Goal: Communication & Community: Answer question/provide support

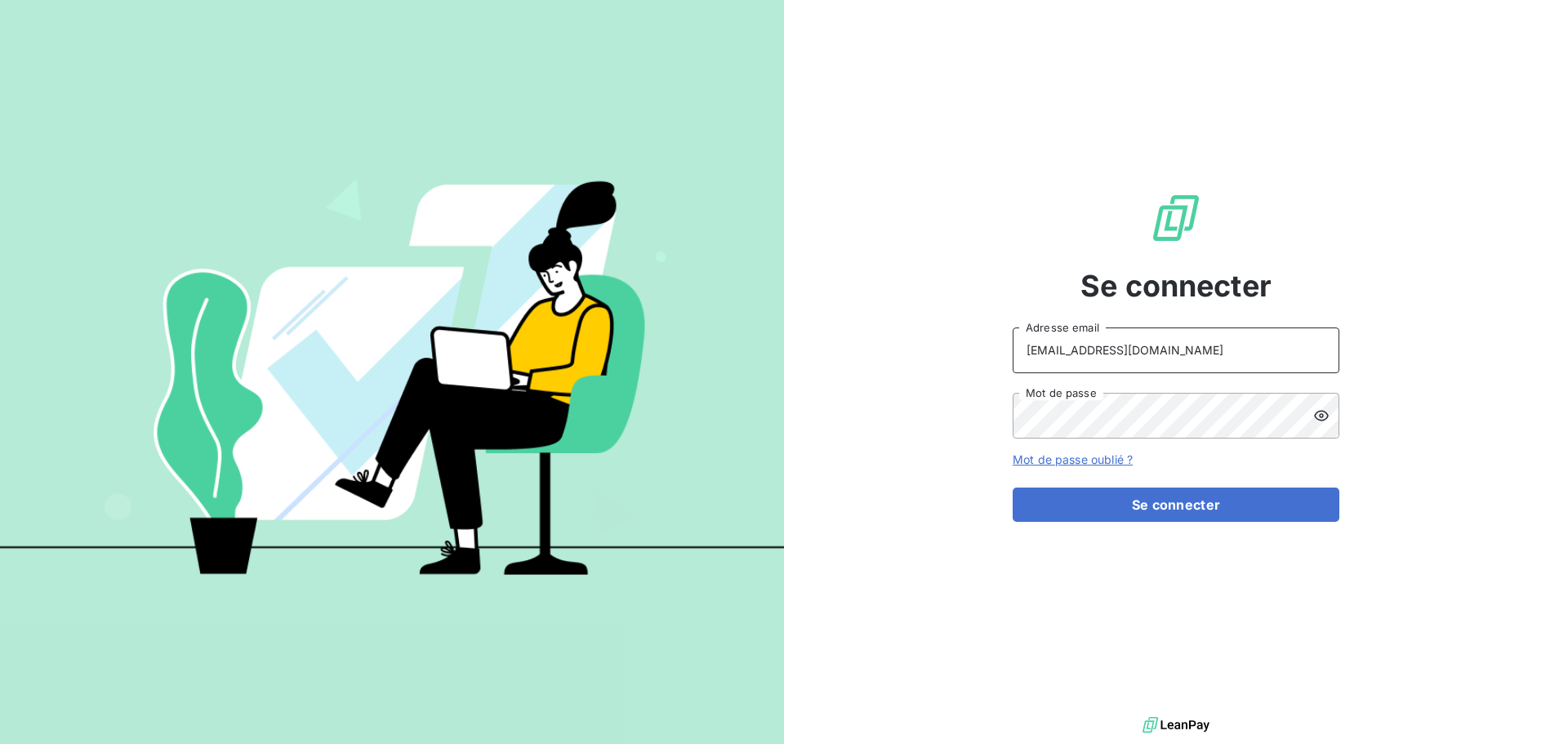
click at [1183, 353] on input "[EMAIL_ADDRESS][DOMAIN_NAME]" at bounding box center [1176, 349] width 326 height 45
type input "[EMAIL_ADDRESS][DOMAIN_NAME]"
click at [1136, 502] on button "Se connecter" at bounding box center [1176, 504] width 326 height 34
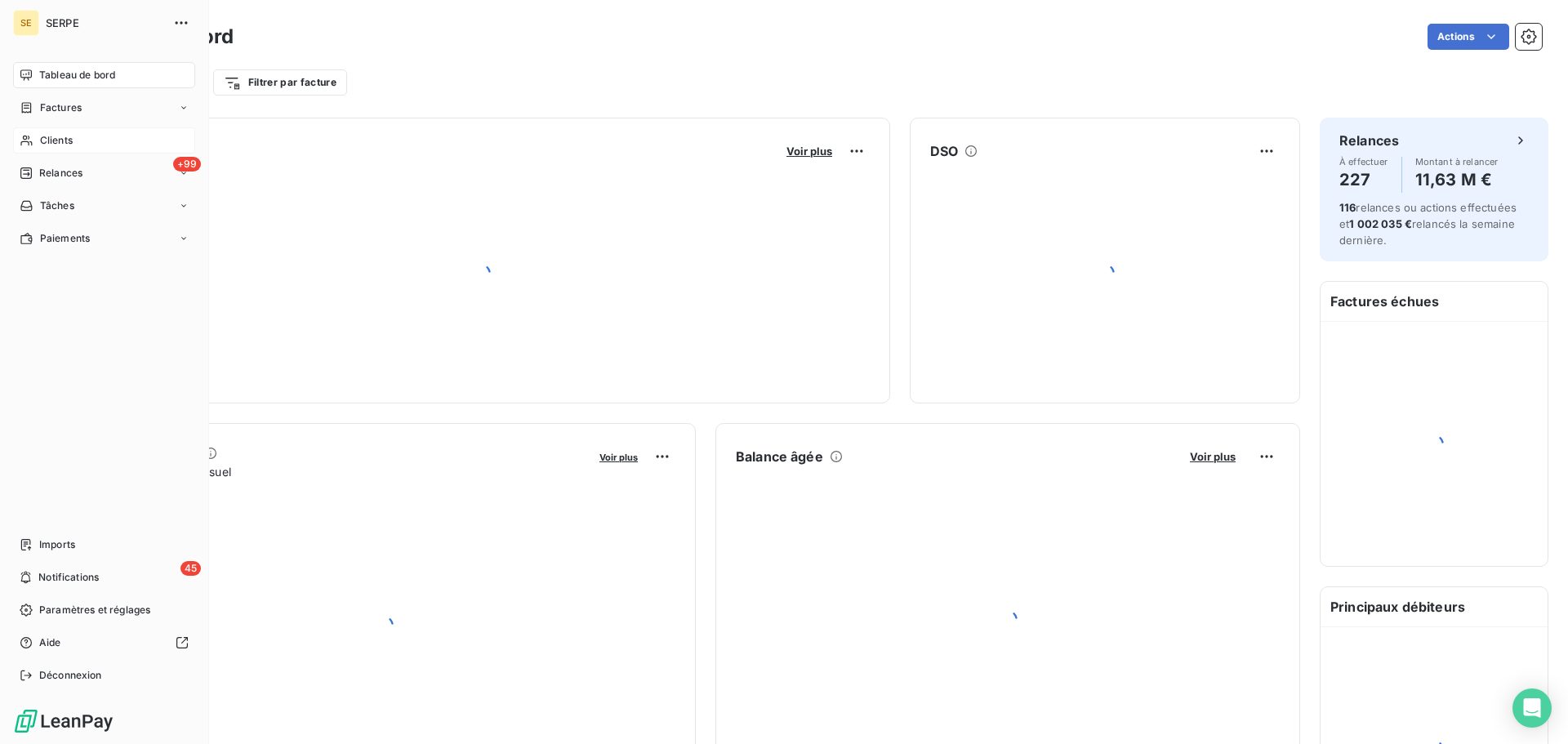
click at [54, 141] on span "Clients" at bounding box center [57, 140] width 33 height 15
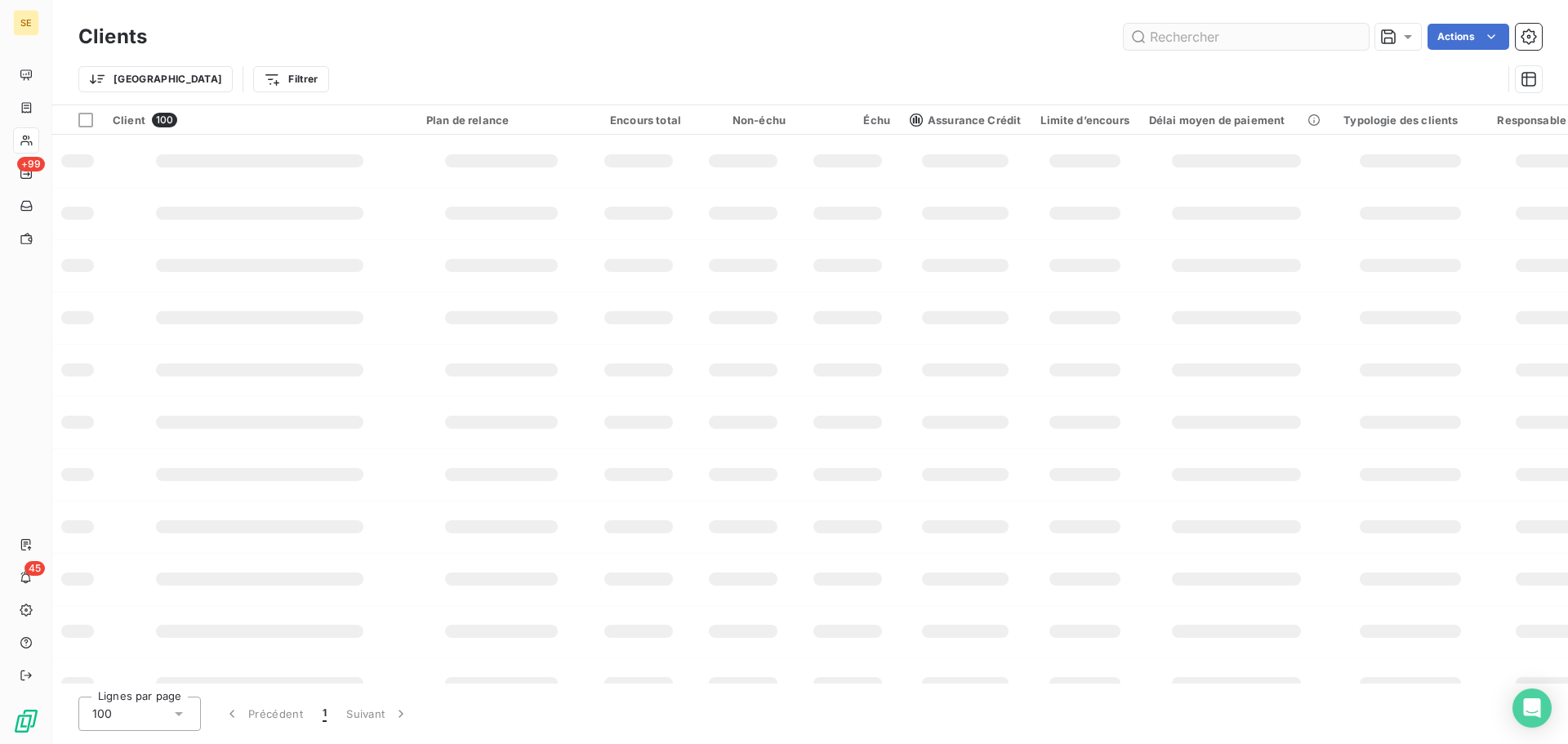
click at [1239, 33] on input "text" at bounding box center [1246, 37] width 245 height 27
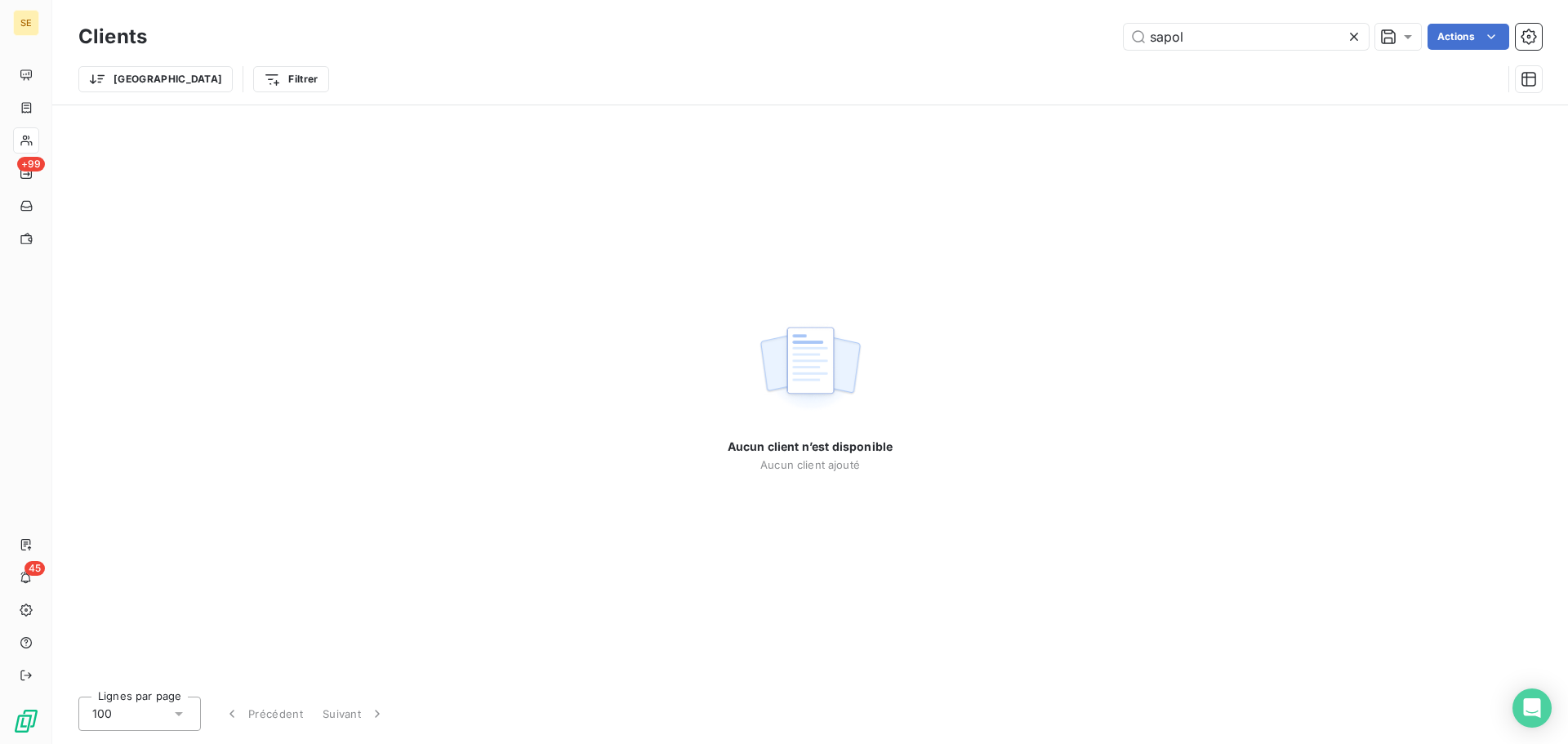
type input "sapol"
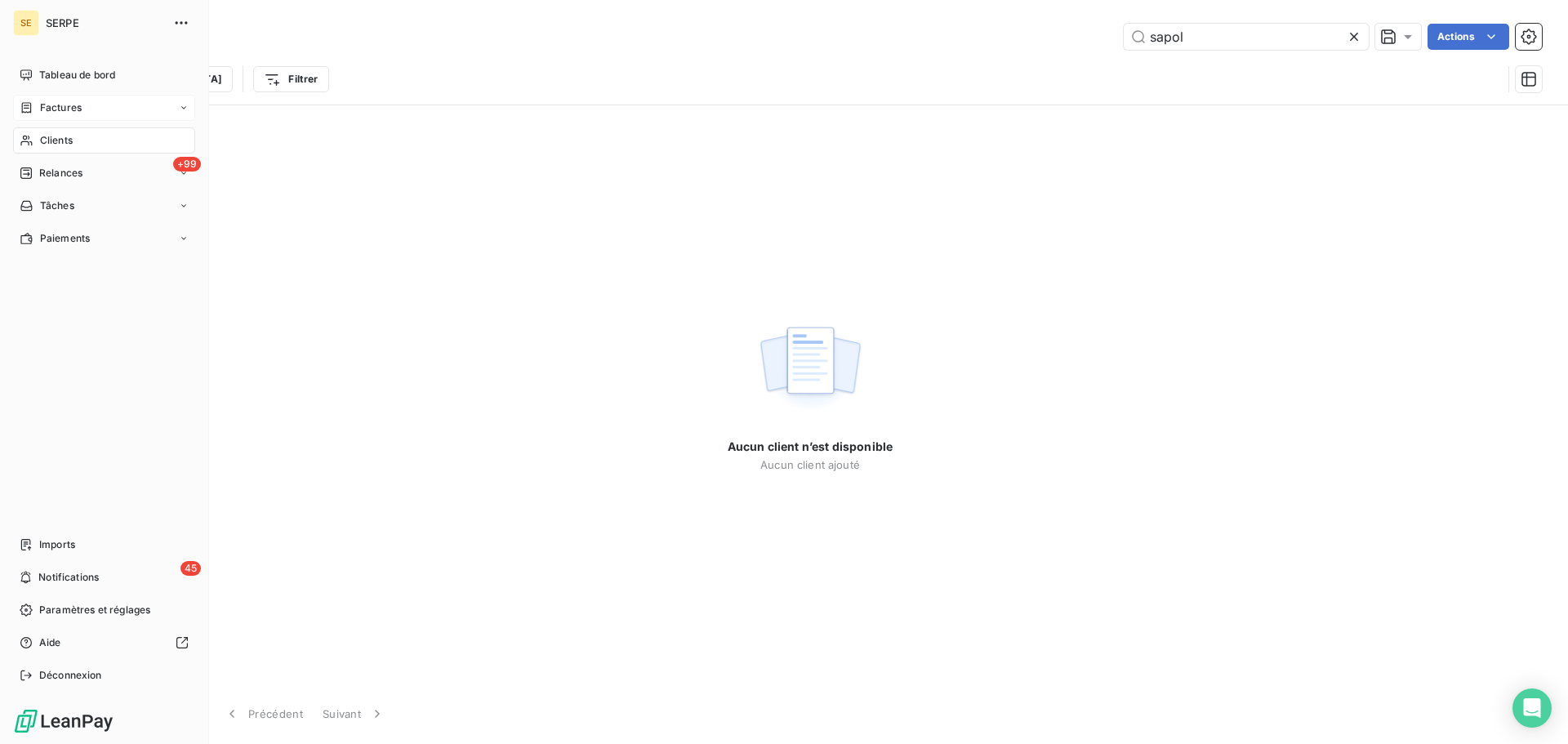
click at [60, 109] on span "Factures" at bounding box center [61, 107] width 42 height 15
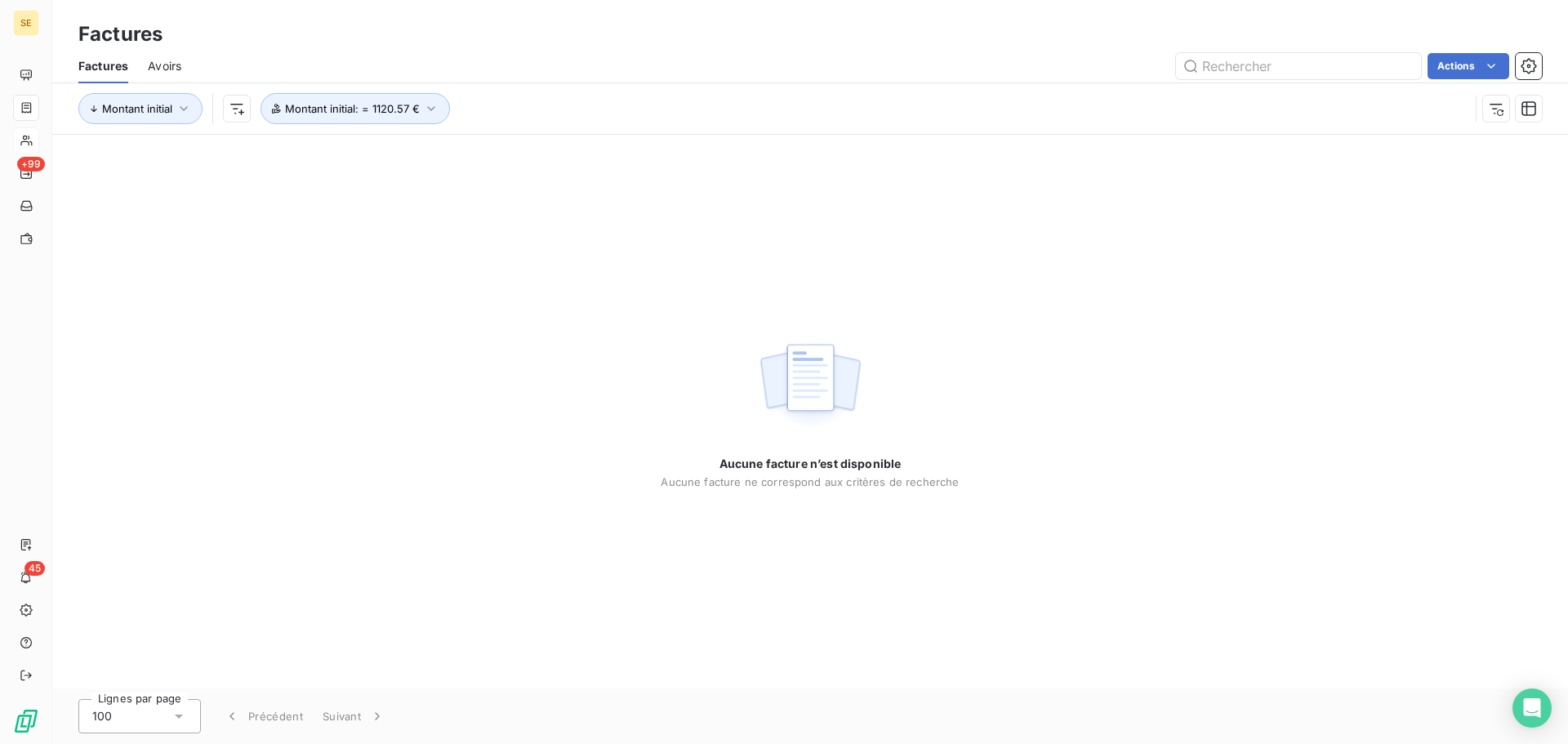
click at [1214, 29] on div "Factures" at bounding box center [810, 34] width 1516 height 29
click at [1235, 67] on input "text" at bounding box center [1298, 66] width 245 height 27
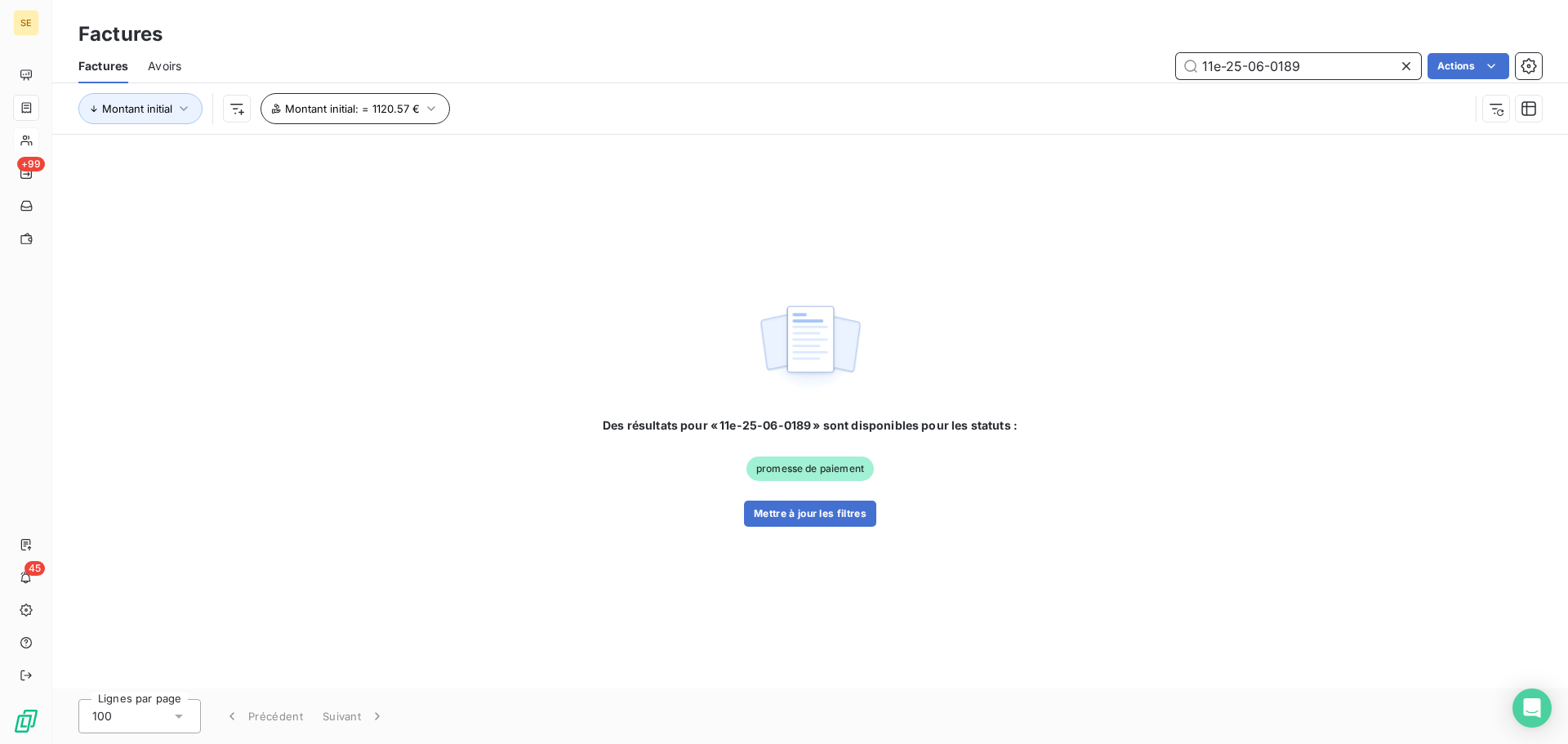
type input "11e-25-06-0189"
click at [426, 114] on icon "button" at bounding box center [431, 108] width 16 height 16
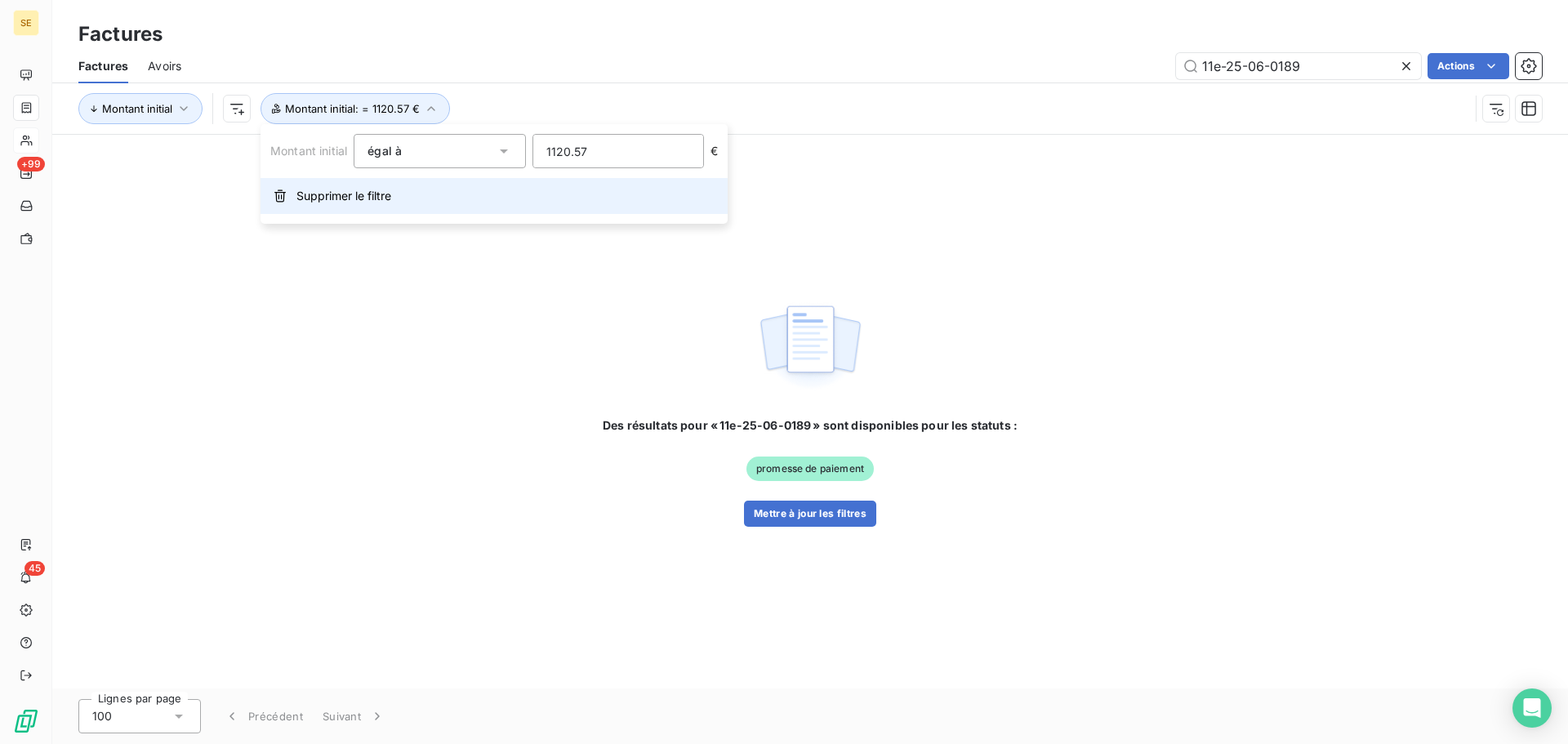
click at [420, 193] on button "Supprimer le filtre" at bounding box center [494, 196] width 468 height 36
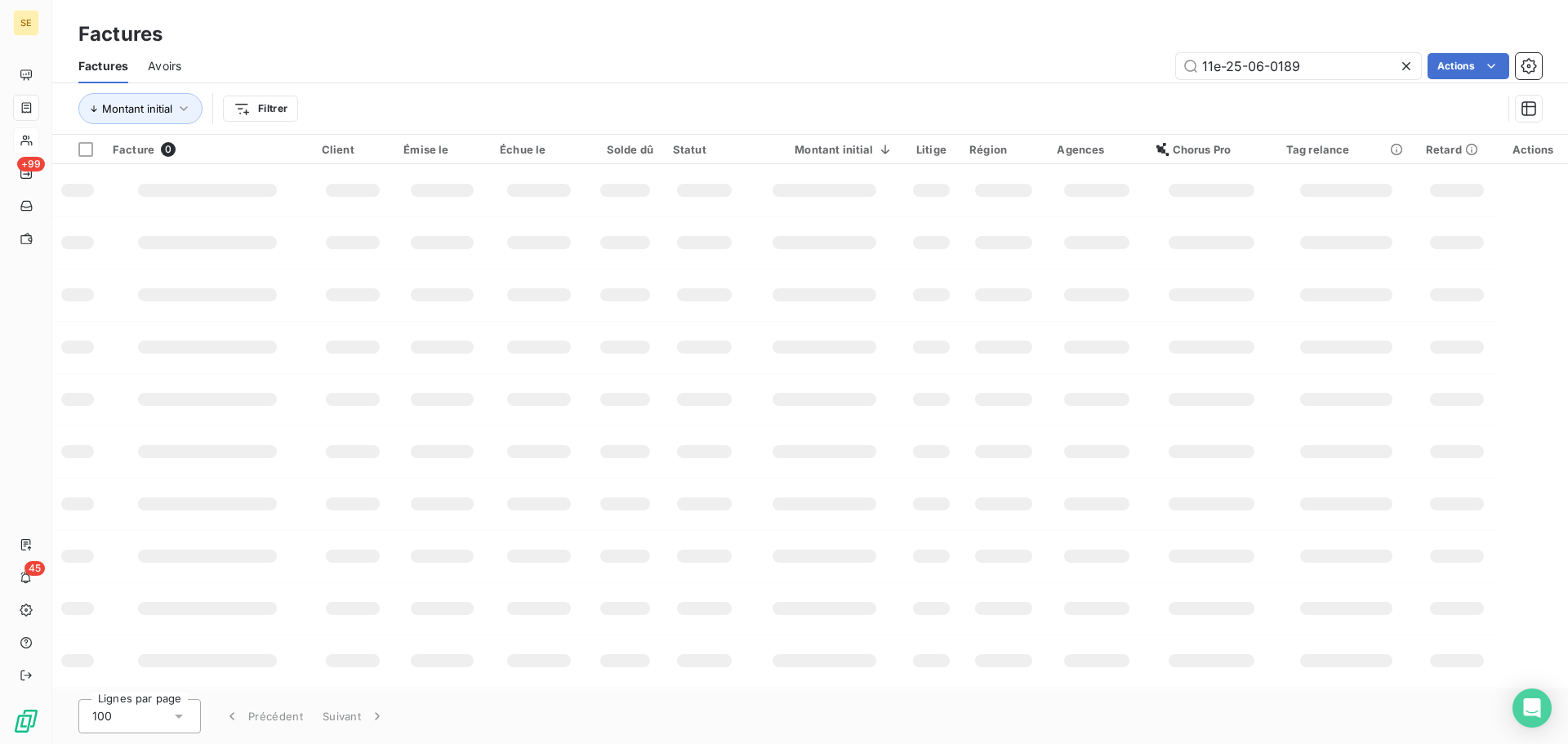
click at [973, 64] on div "11e-25-06-0189 Actions" at bounding box center [872, 66] width 1341 height 27
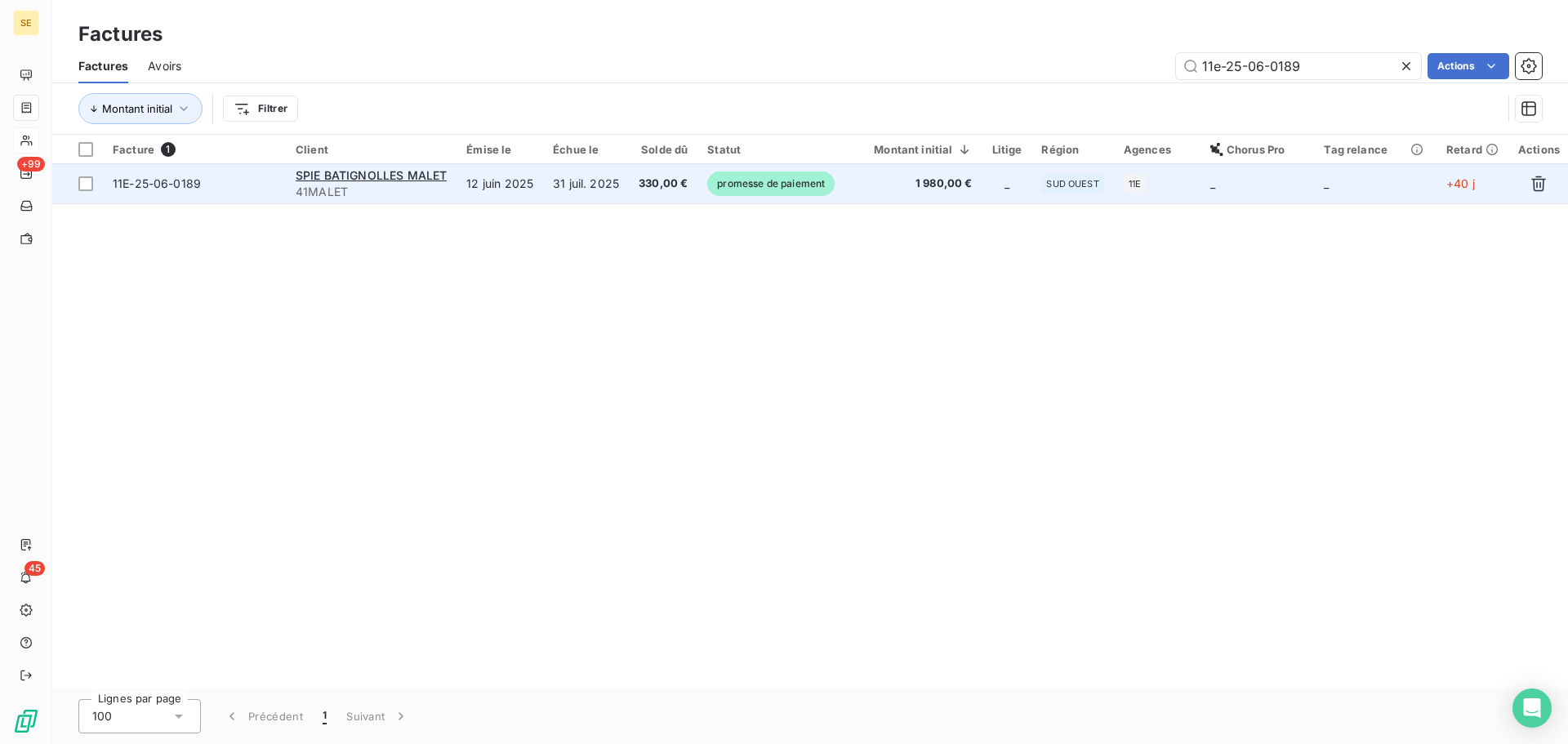
click at [681, 183] on span "330,00 €" at bounding box center [663, 183] width 49 height 16
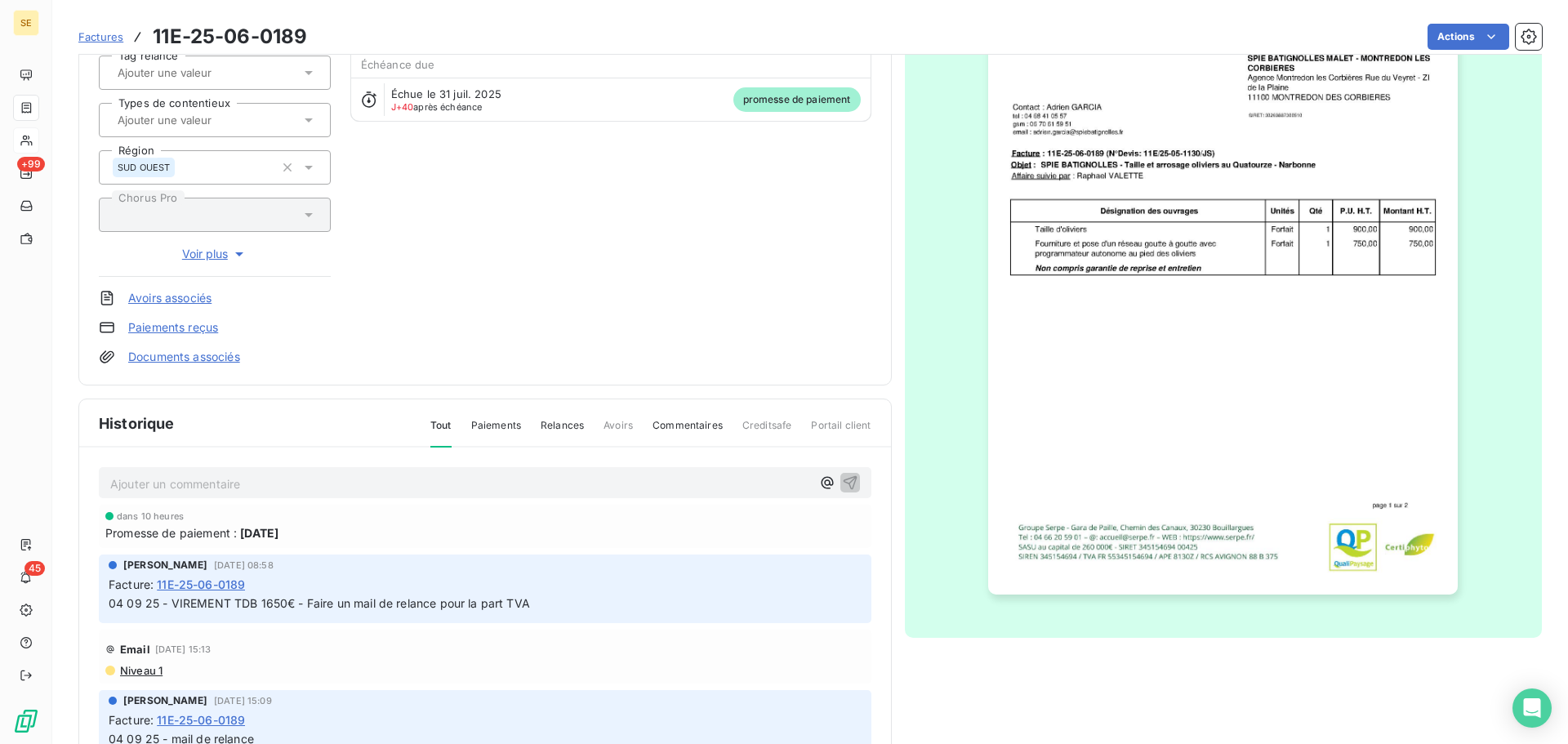
scroll to position [238, 0]
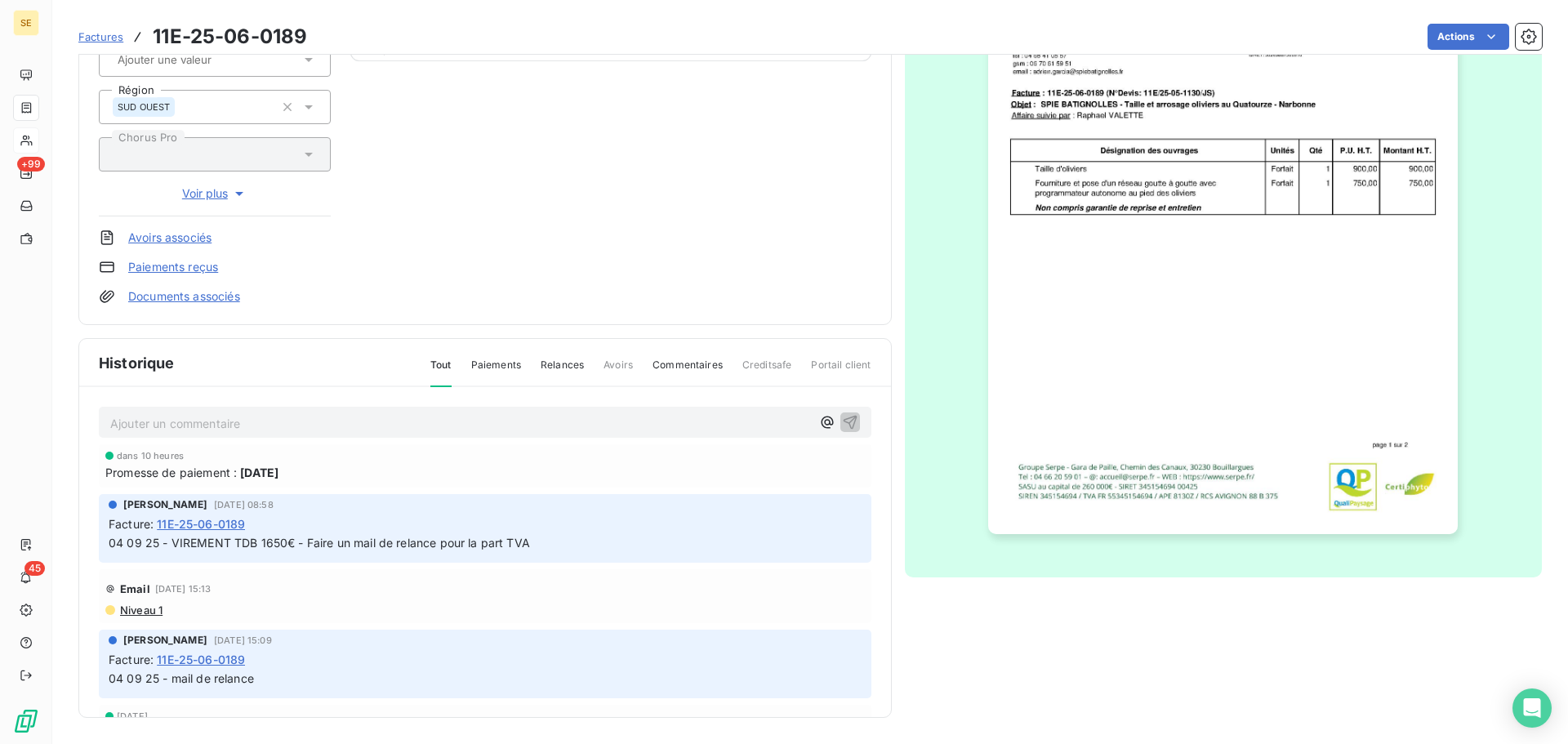
click at [322, 417] on p "Ajouter un commentaire ﻿" at bounding box center [461, 424] width 701 height 21
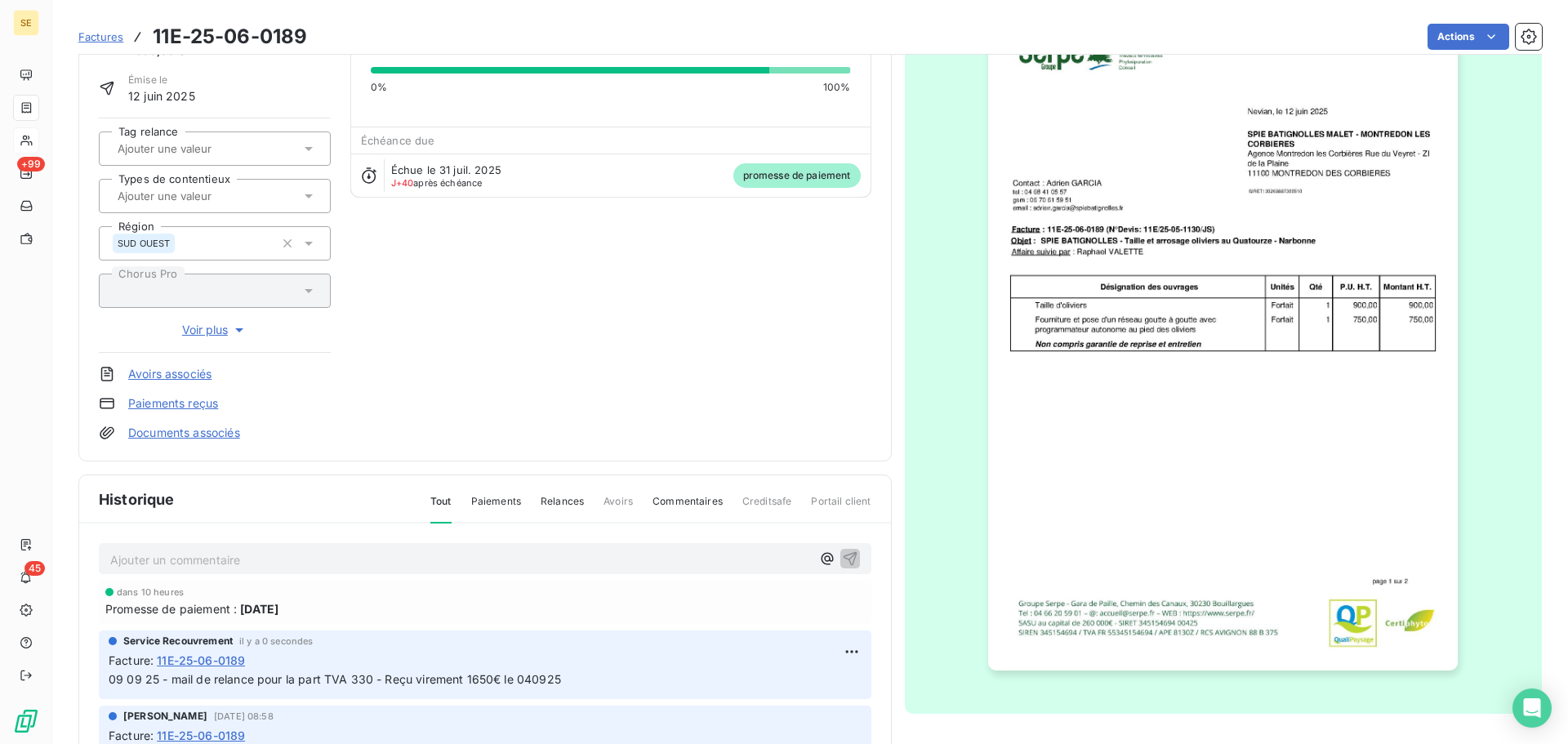
scroll to position [0, 0]
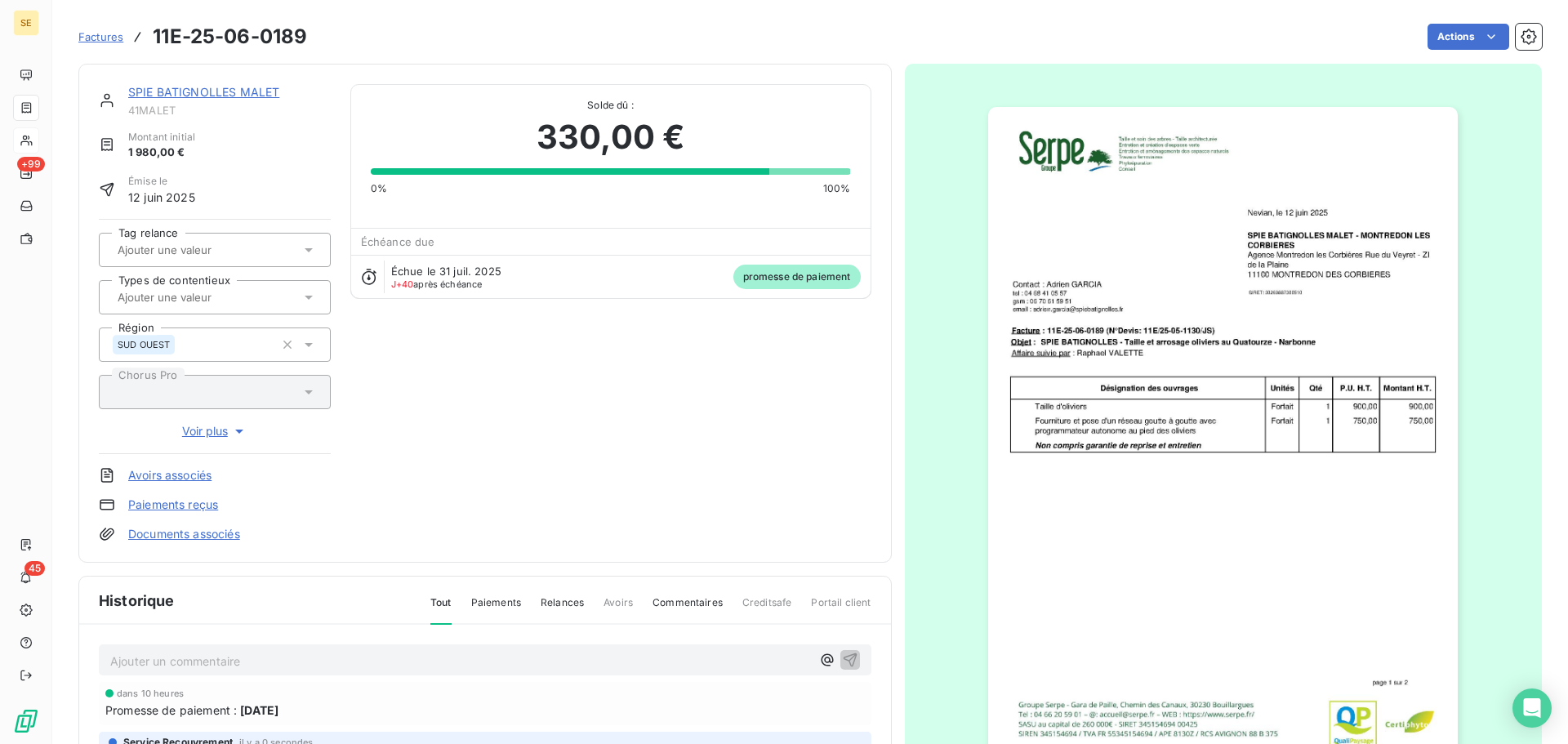
click at [251, 91] on link "SPIE BATIGNOLLES MALET" at bounding box center [204, 92] width 151 height 14
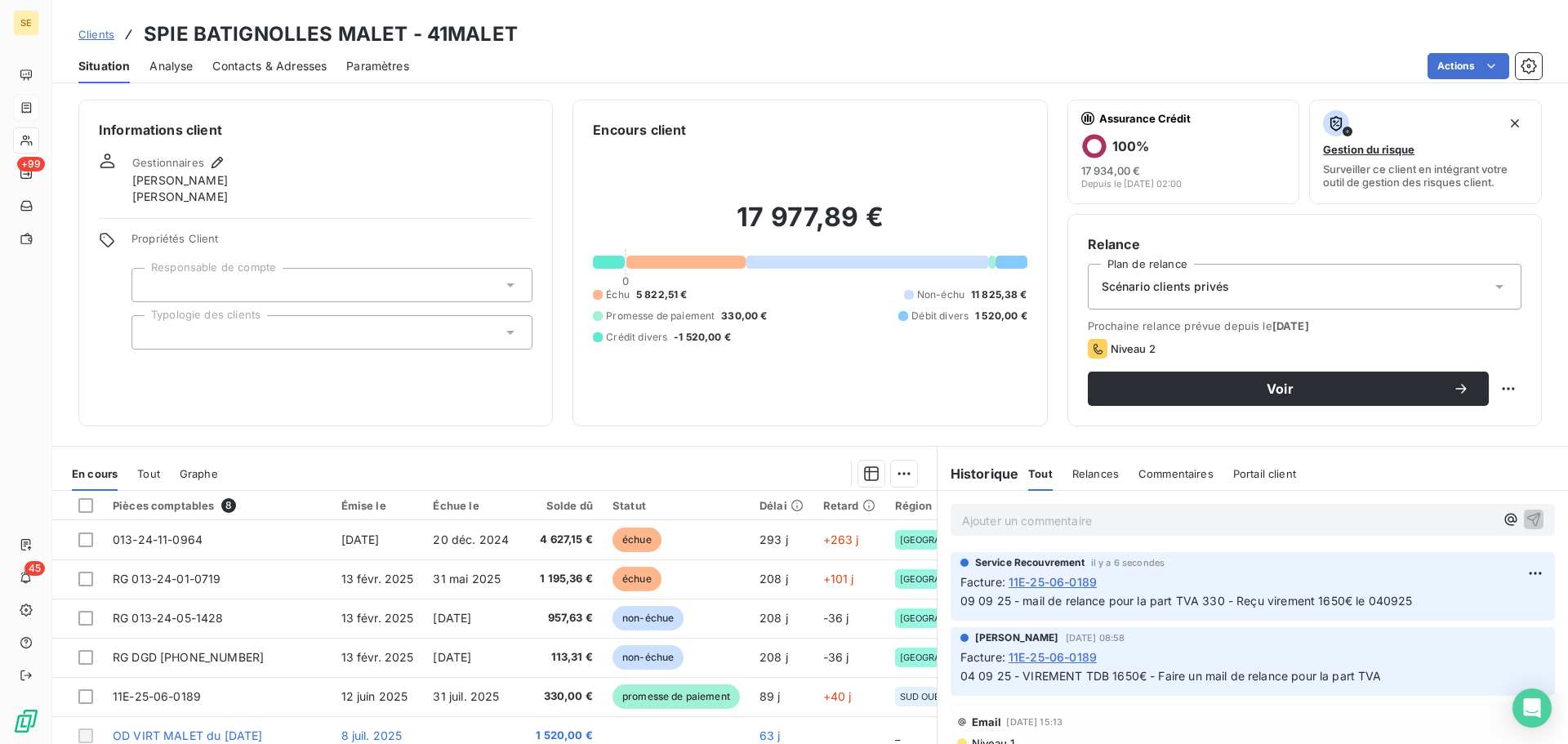
click at [301, 68] on span "Contacts & Adresses" at bounding box center [270, 66] width 115 height 16
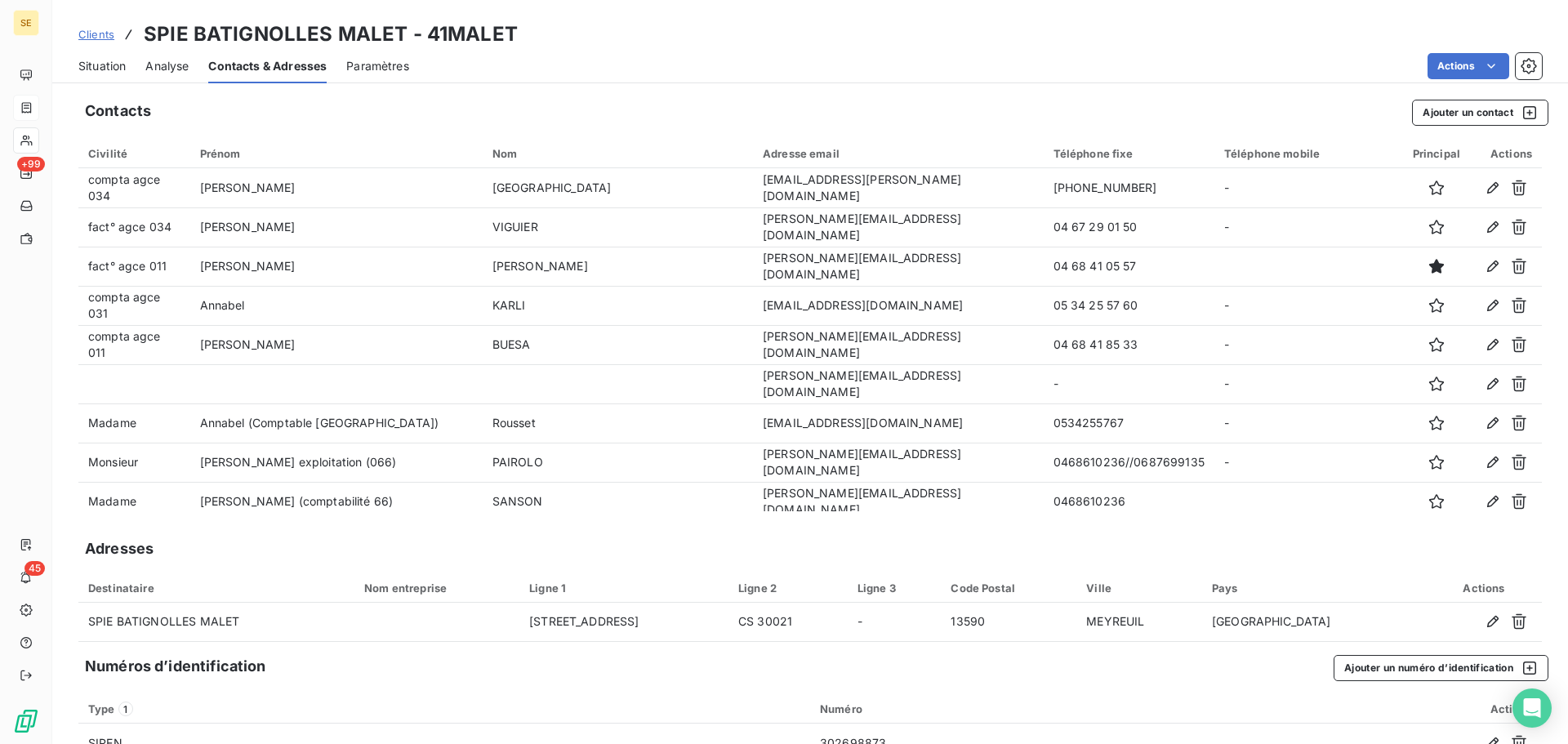
click at [90, 62] on span "Situation" at bounding box center [102, 66] width 47 height 16
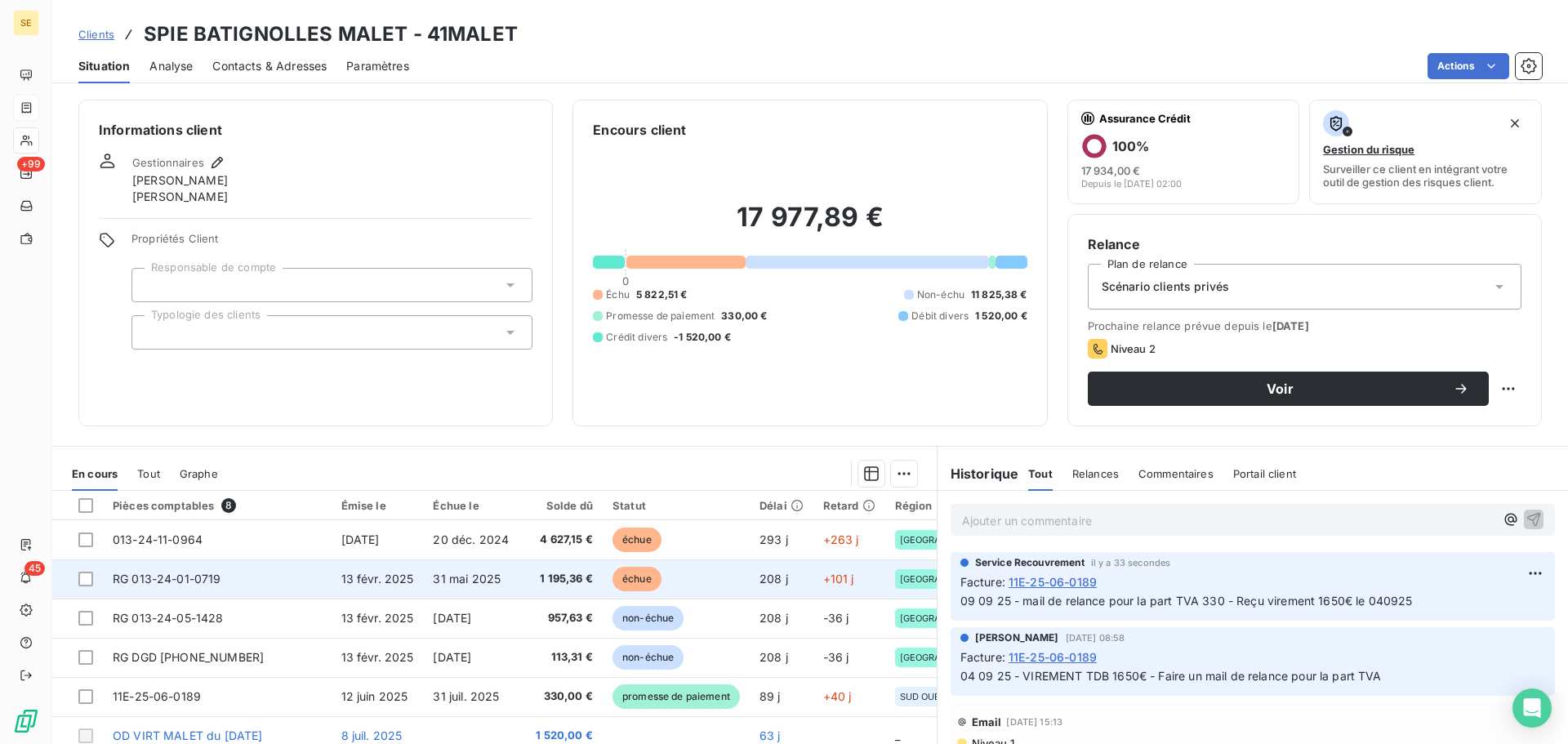
scroll to position [36, 0]
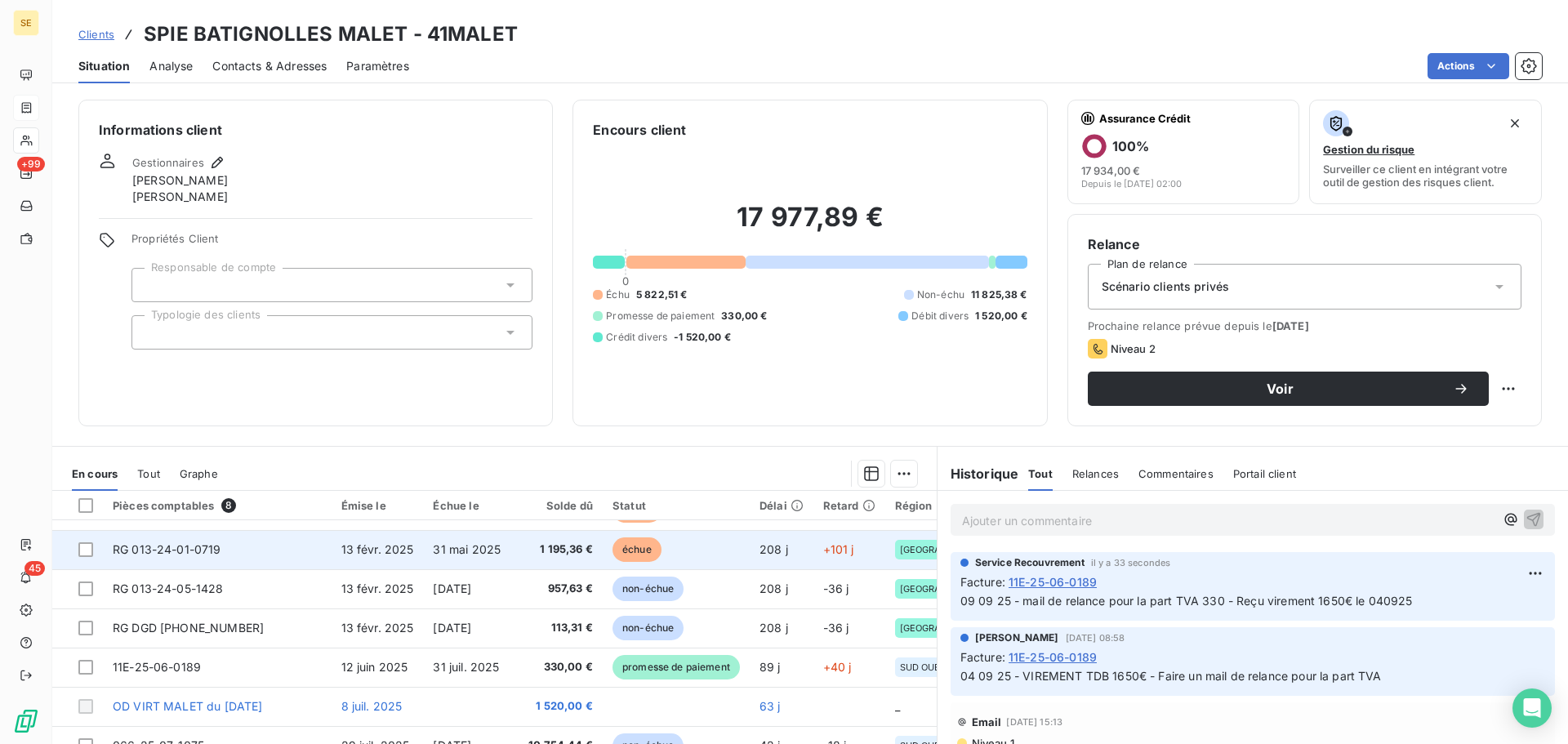
click at [444, 547] on span "31 mai 2025" at bounding box center [466, 549] width 68 height 14
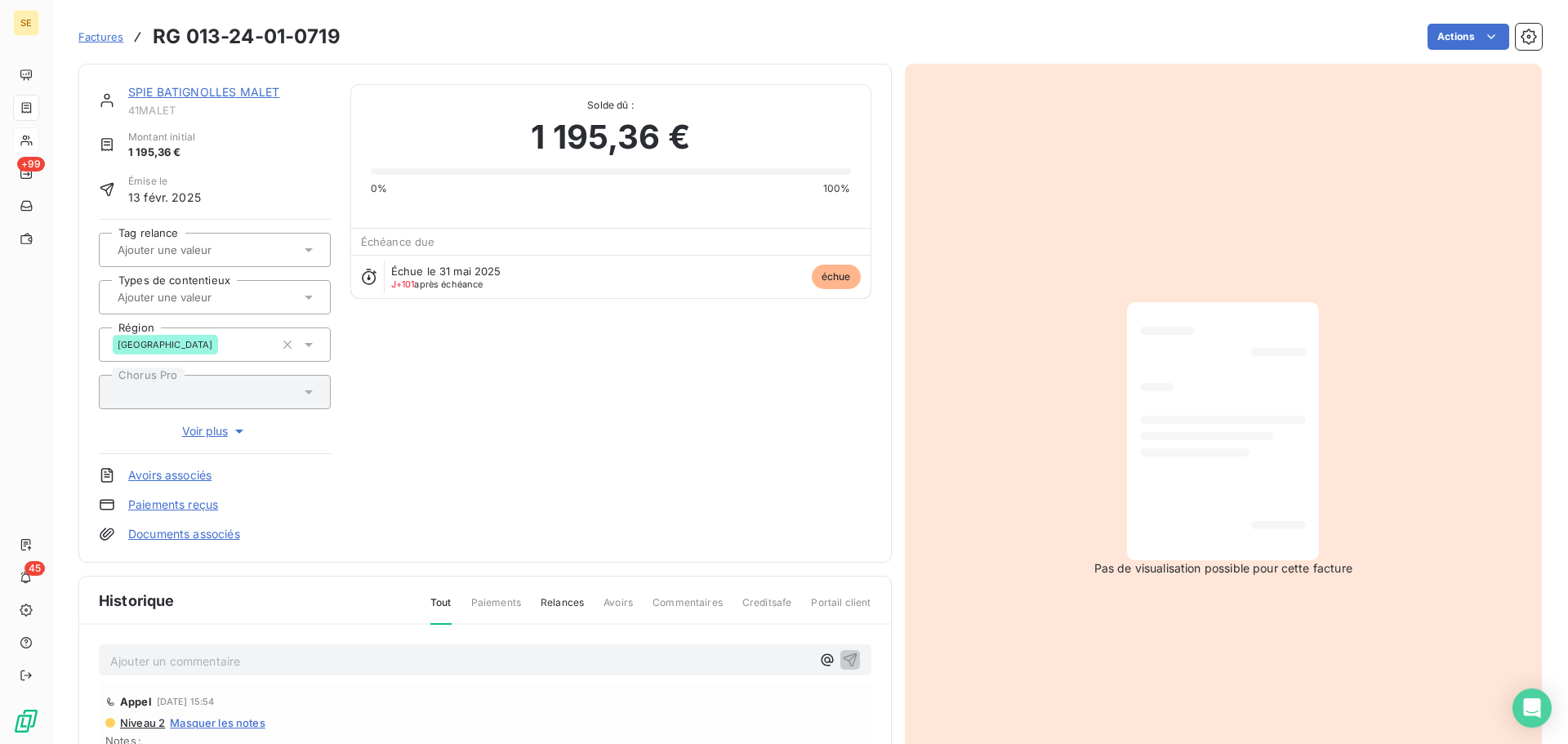
click at [185, 95] on link "SPIE BATIGNOLLES MALET" at bounding box center [204, 92] width 151 height 14
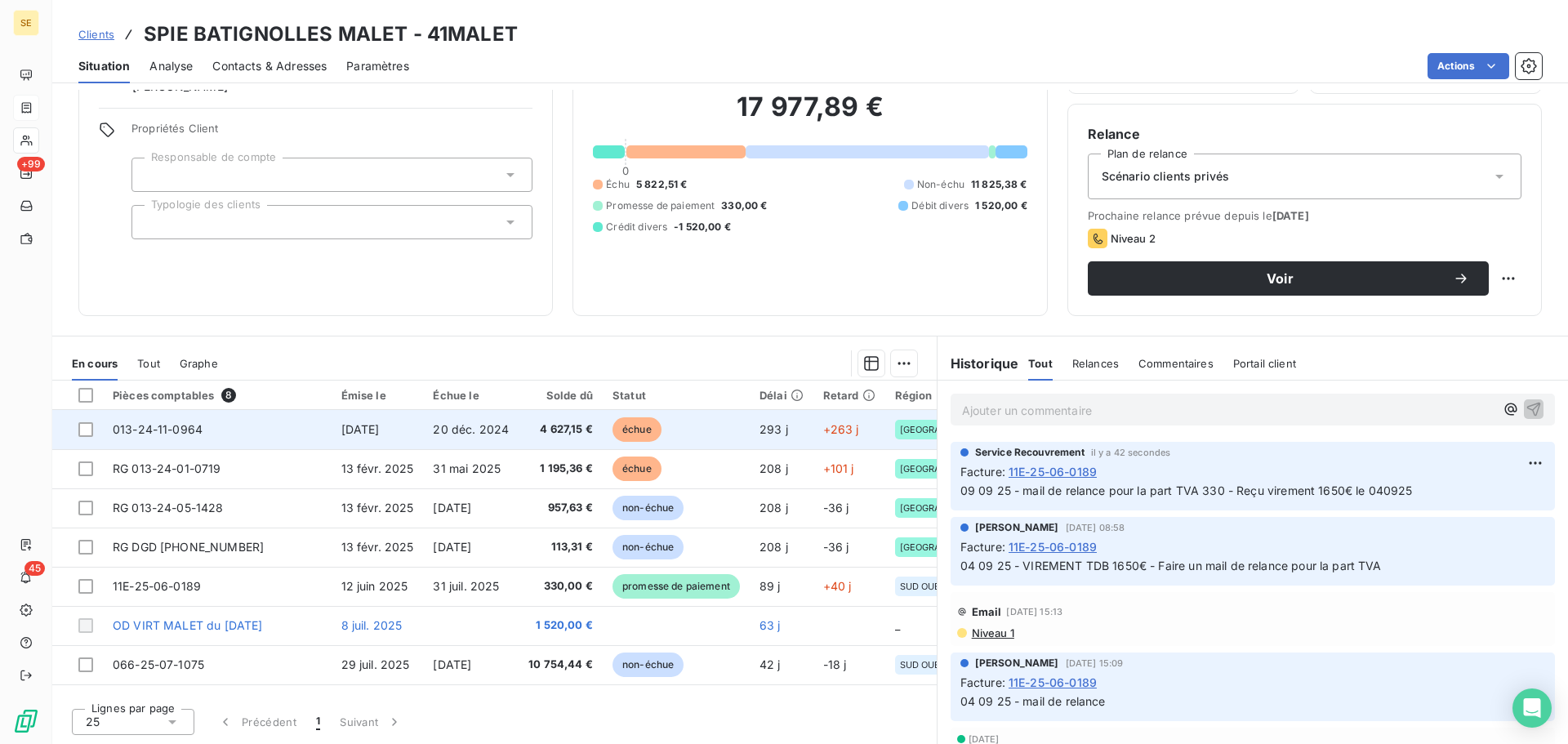
click at [483, 426] on span "20 déc. 2024" at bounding box center [470, 429] width 76 height 14
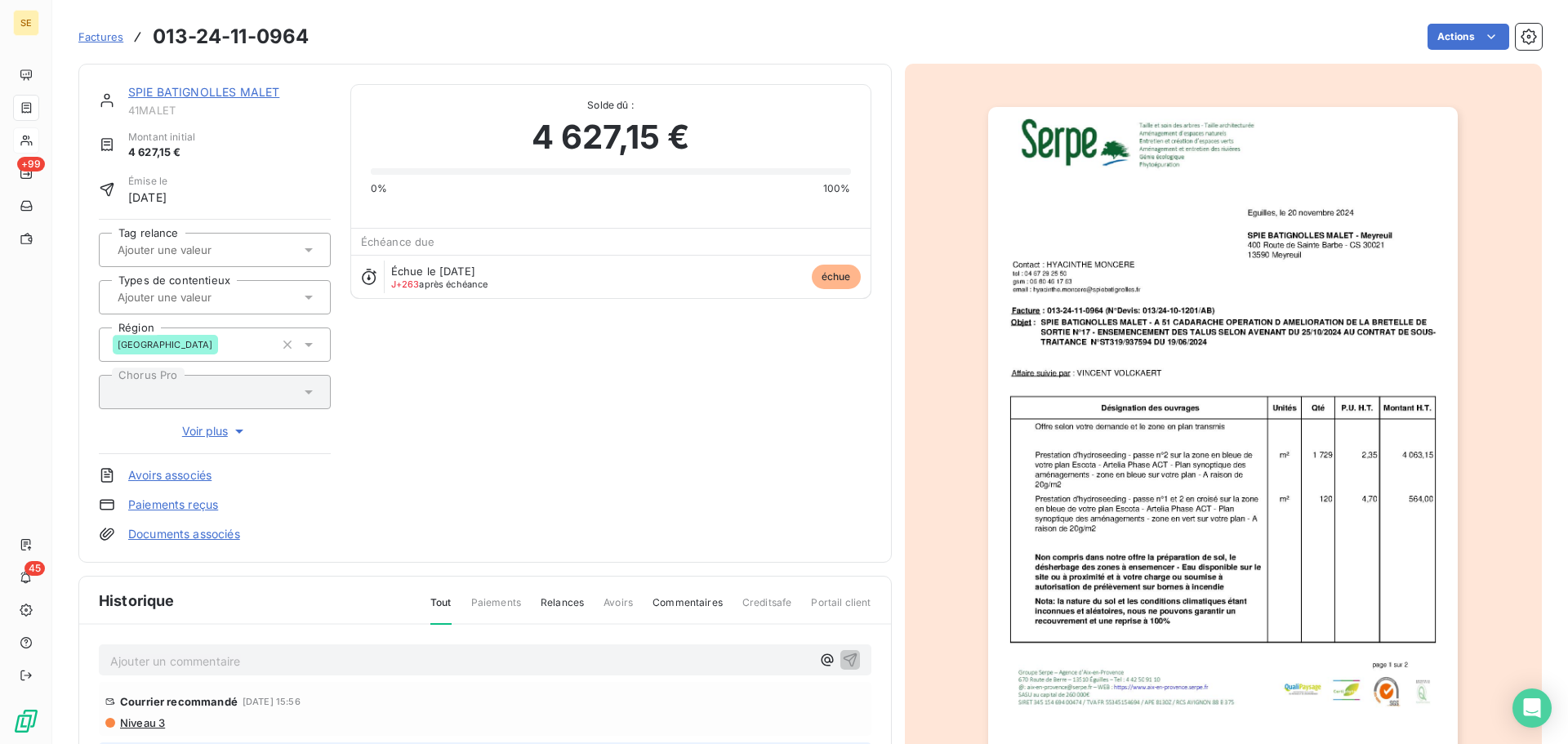
click at [190, 97] on link "SPIE BATIGNOLLES MALET" at bounding box center [204, 92] width 151 height 14
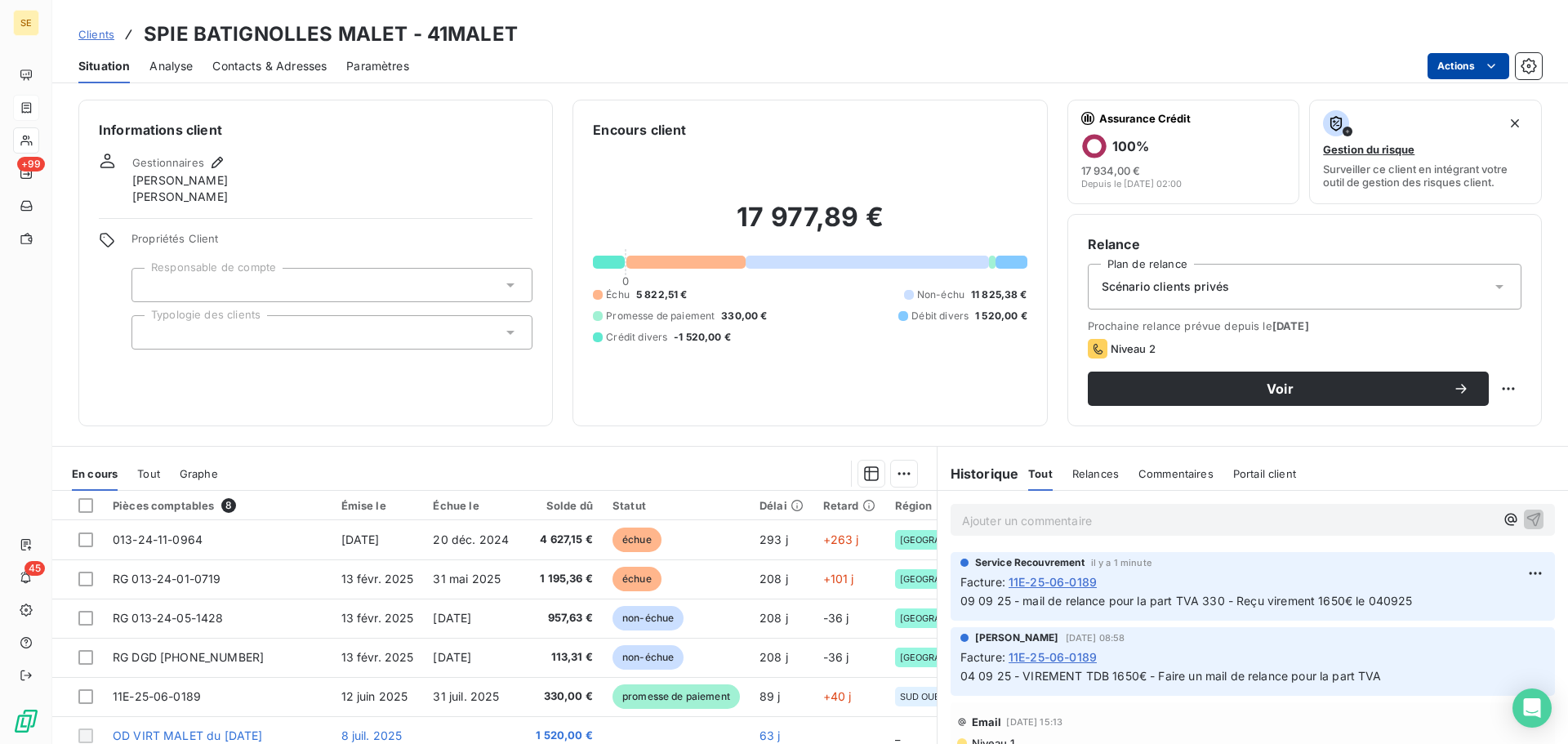
click at [1437, 68] on html "SE +99 45 Clients SPIE BATIGNOLLES MALET - 41MALET Situation Analyse Contacts &…" at bounding box center [784, 372] width 1568 height 744
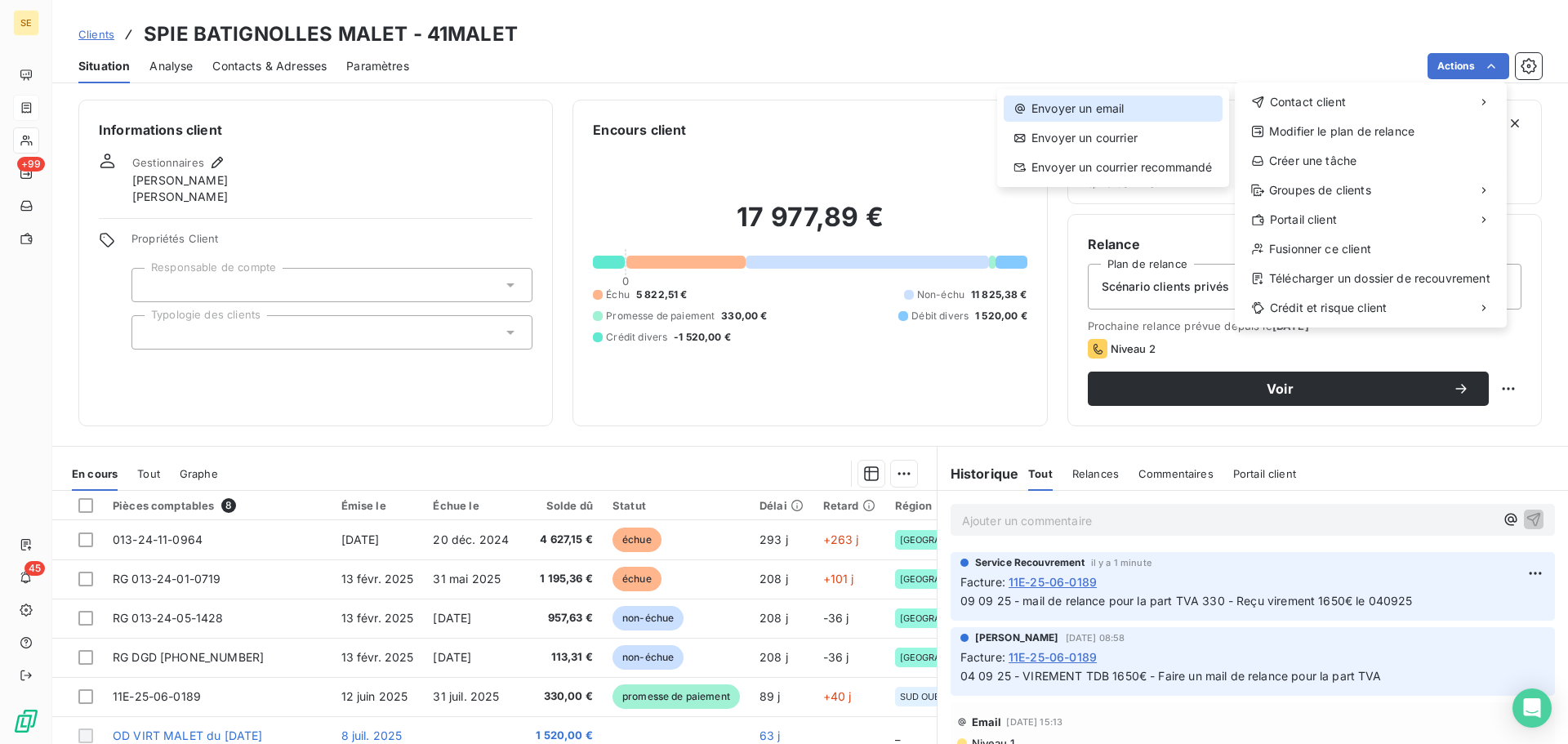
click at [1114, 109] on div "Envoyer un email" at bounding box center [1113, 109] width 219 height 27
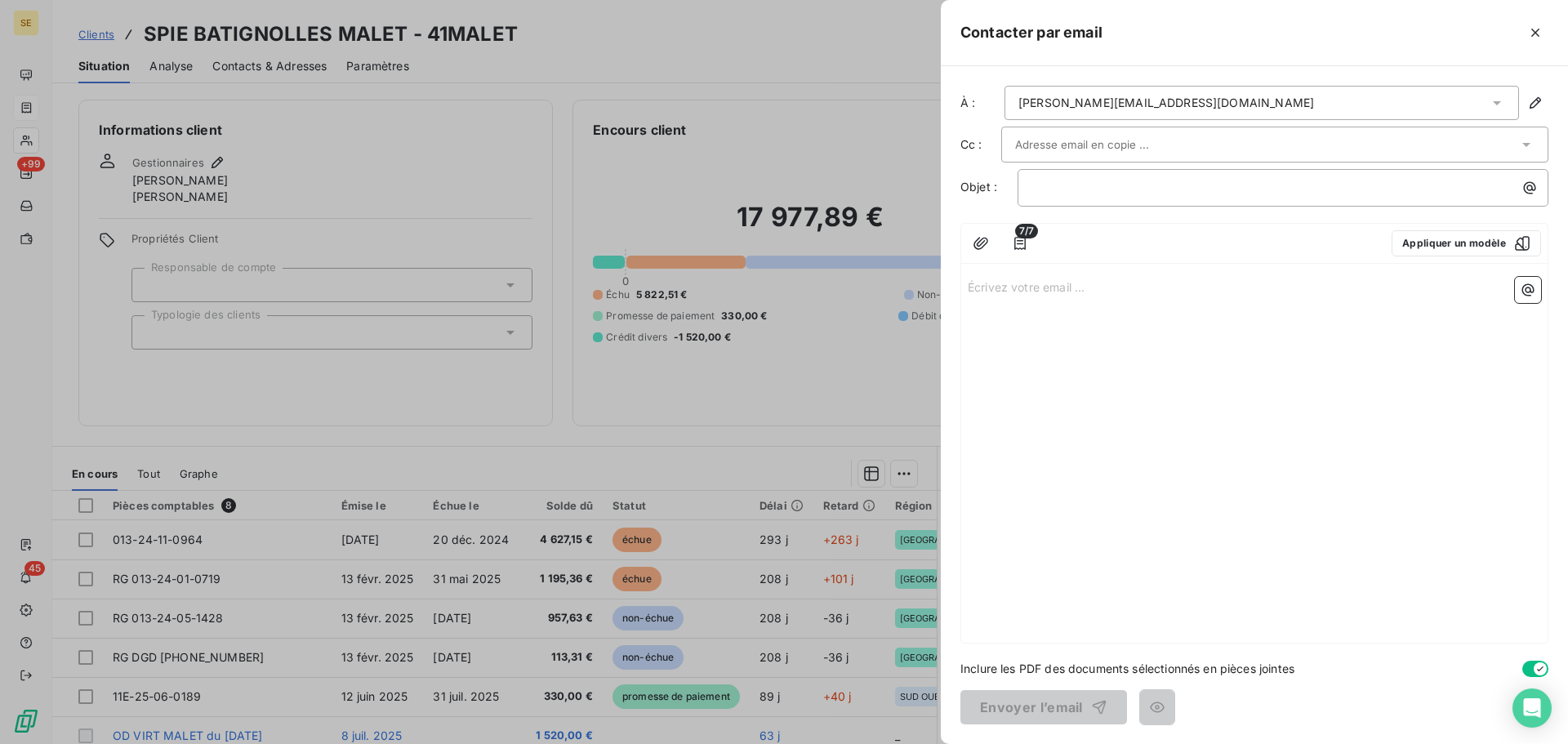
click at [1183, 107] on div "[PERSON_NAME][EMAIL_ADDRESS][DOMAIN_NAME]" at bounding box center [1166, 103] width 295 height 16
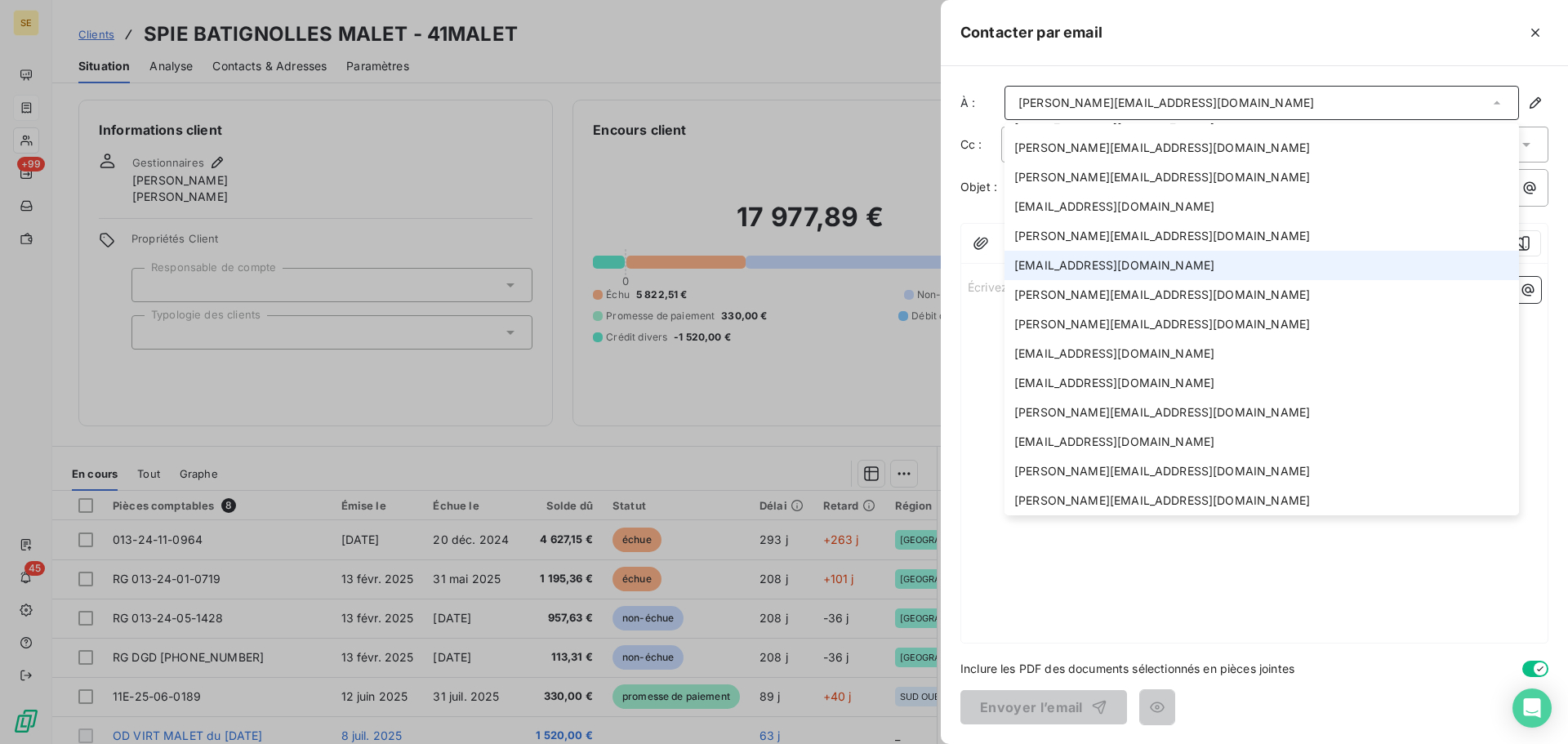
scroll to position [221, 0]
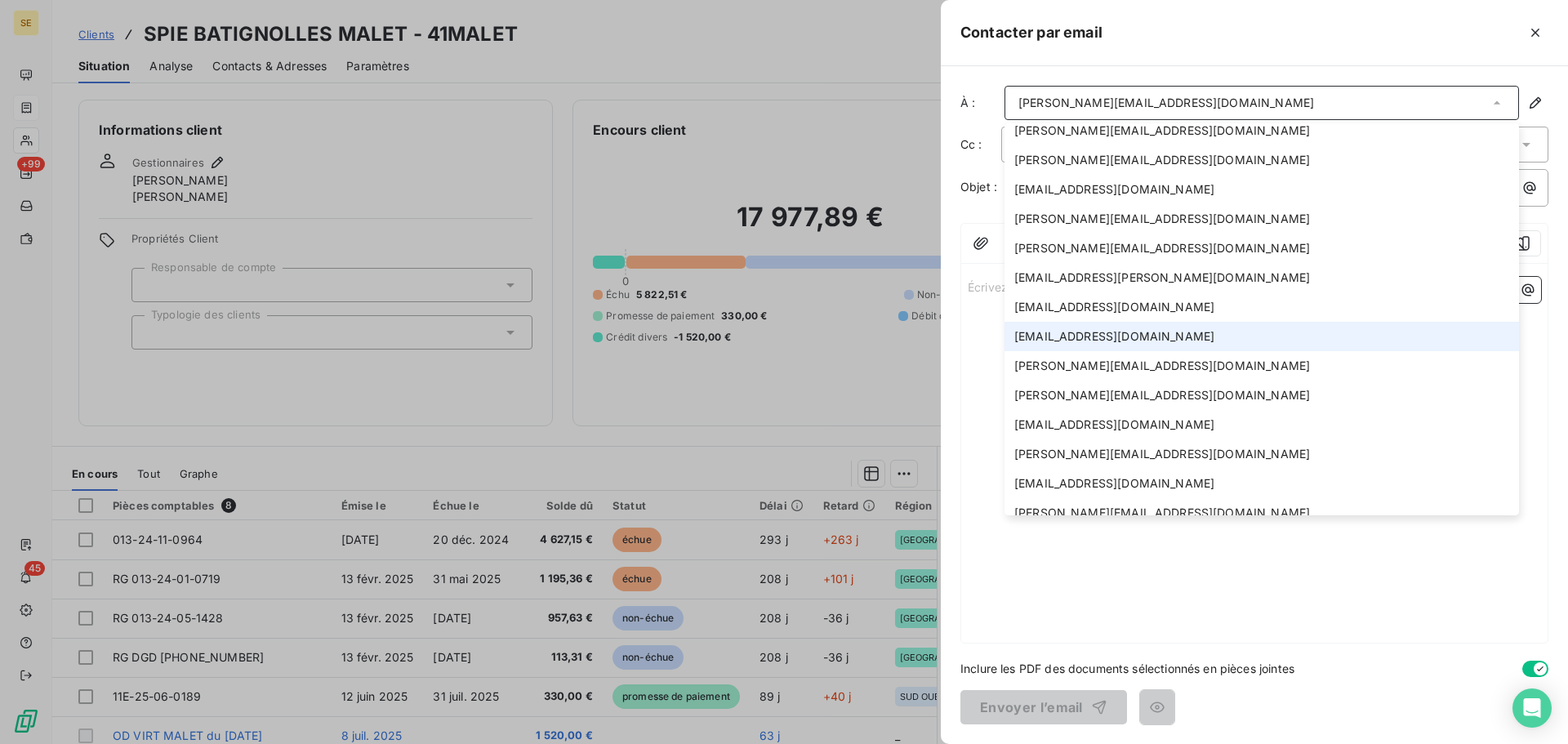
click at [1137, 335] on span "[EMAIL_ADDRESS][DOMAIN_NAME]" at bounding box center [1115, 336] width 200 height 16
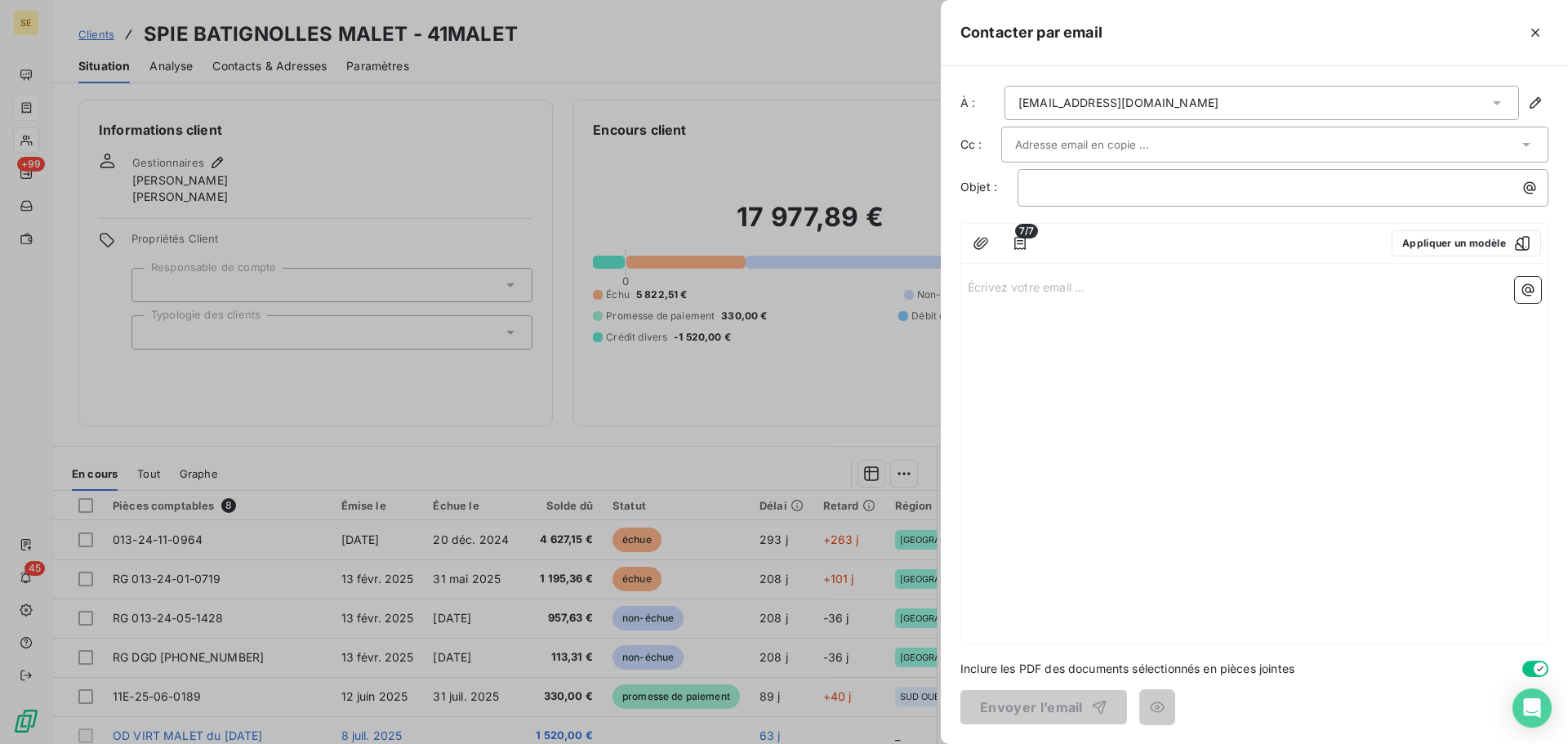
click at [1104, 199] on div "﻿" at bounding box center [1283, 187] width 531 height 38
click at [1115, 187] on p "﻿" at bounding box center [1287, 187] width 511 height 19
drag, startPoint x: 1064, startPoint y: 182, endPoint x: 1058, endPoint y: 208, distance: 26.7
click at [1064, 181] on span "solde TVA Facture 11E-25-06-0189" at bounding box center [1128, 187] width 193 height 14
click at [1103, 279] on p "Écrivez votre email ... ﻿" at bounding box center [1255, 286] width 574 height 19
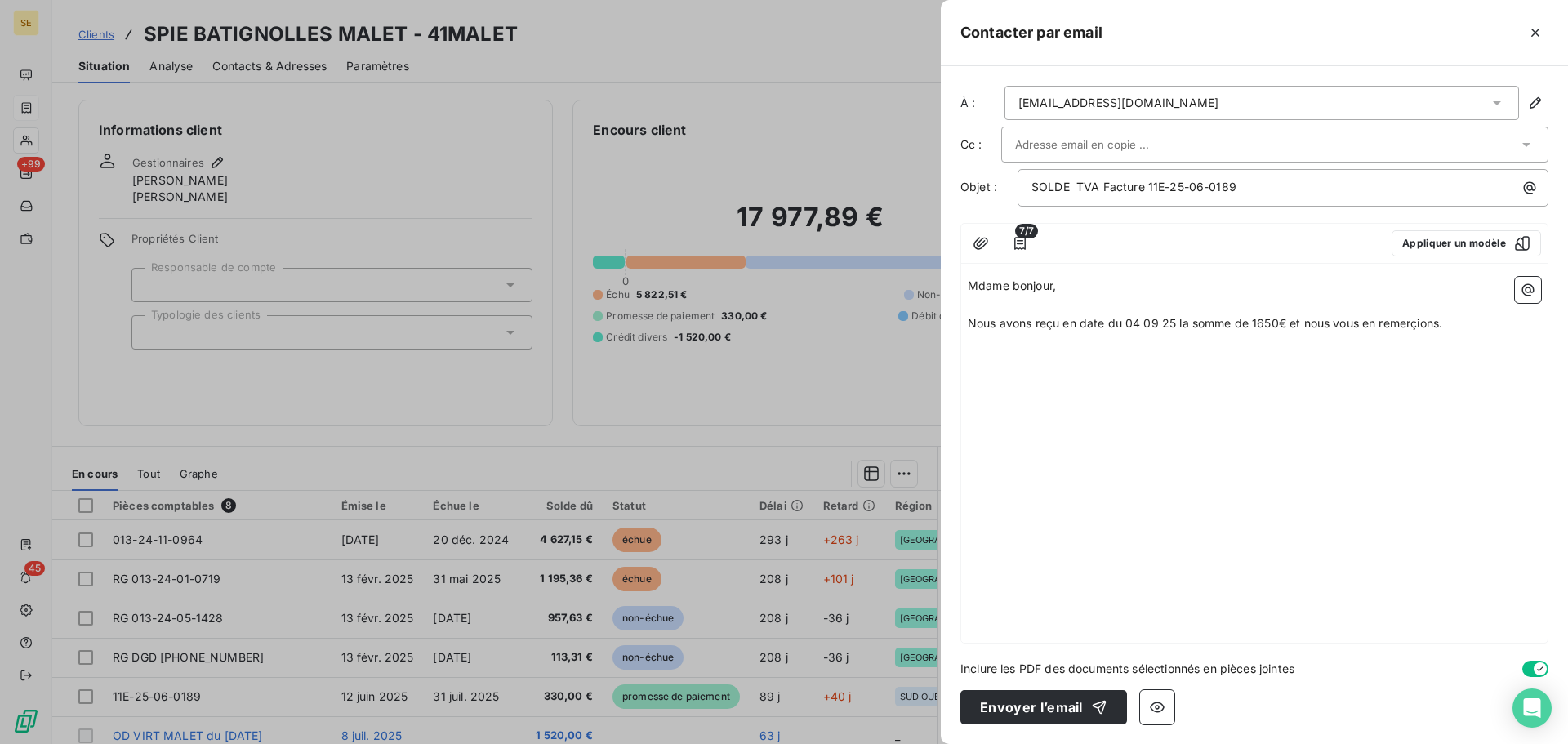
click at [986, 296] on p "﻿" at bounding box center [1255, 305] width 574 height 19
click at [989, 288] on span "Mdame bonjour," at bounding box center [1011, 285] width 88 height 14
click at [1407, 324] on span "Nous avons reçu en date du 04 09 25 la somme de 1650€ et nous vous en remerçion…" at bounding box center [1205, 323] width 474 height 14
click at [1470, 326] on p "Nous avons reçu en date du 04 09 25 la somme de 1650€ et nous vous en remercion…" at bounding box center [1255, 324] width 574 height 19
click at [1526, 298] on button "button" at bounding box center [1528, 289] width 27 height 27
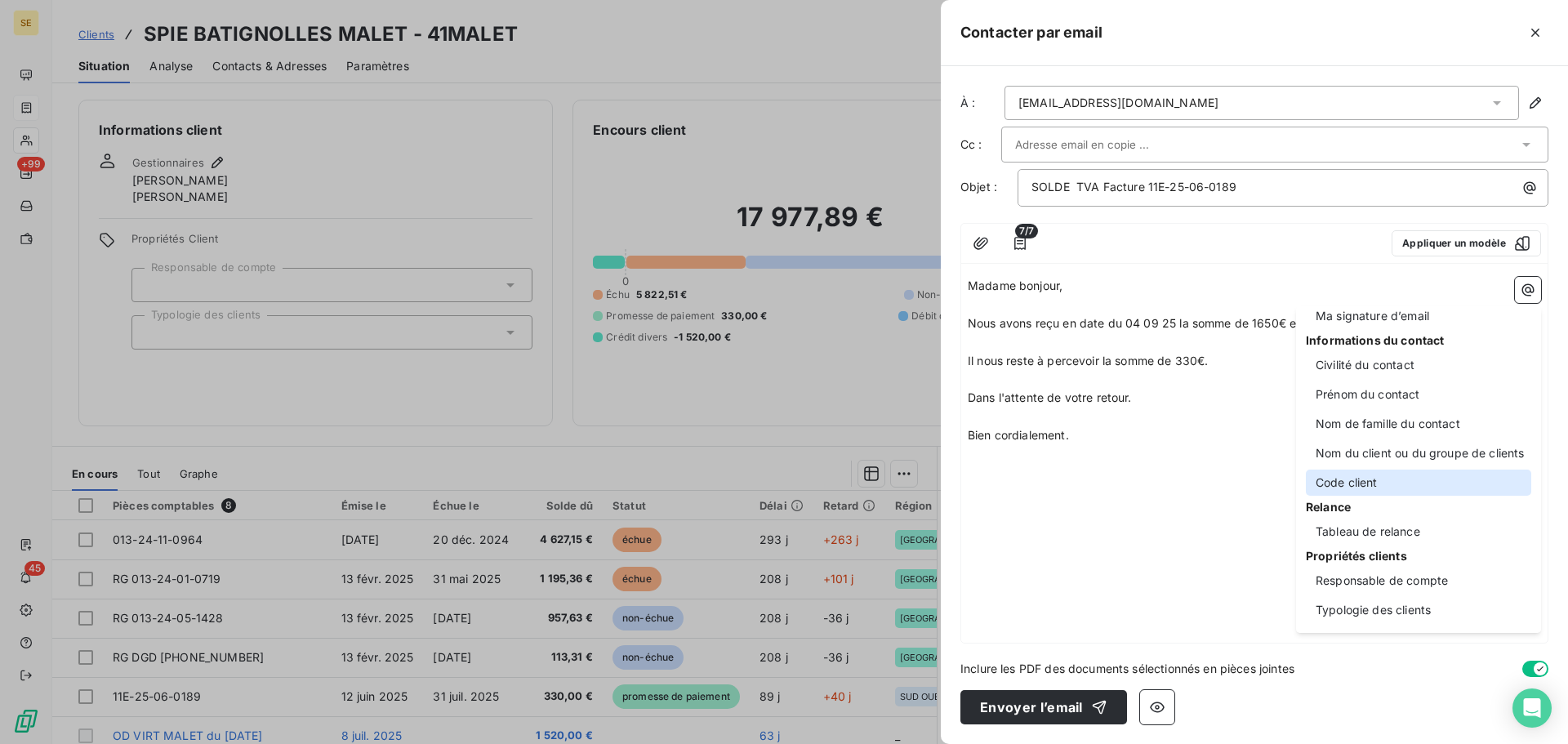
scroll to position [0, 0]
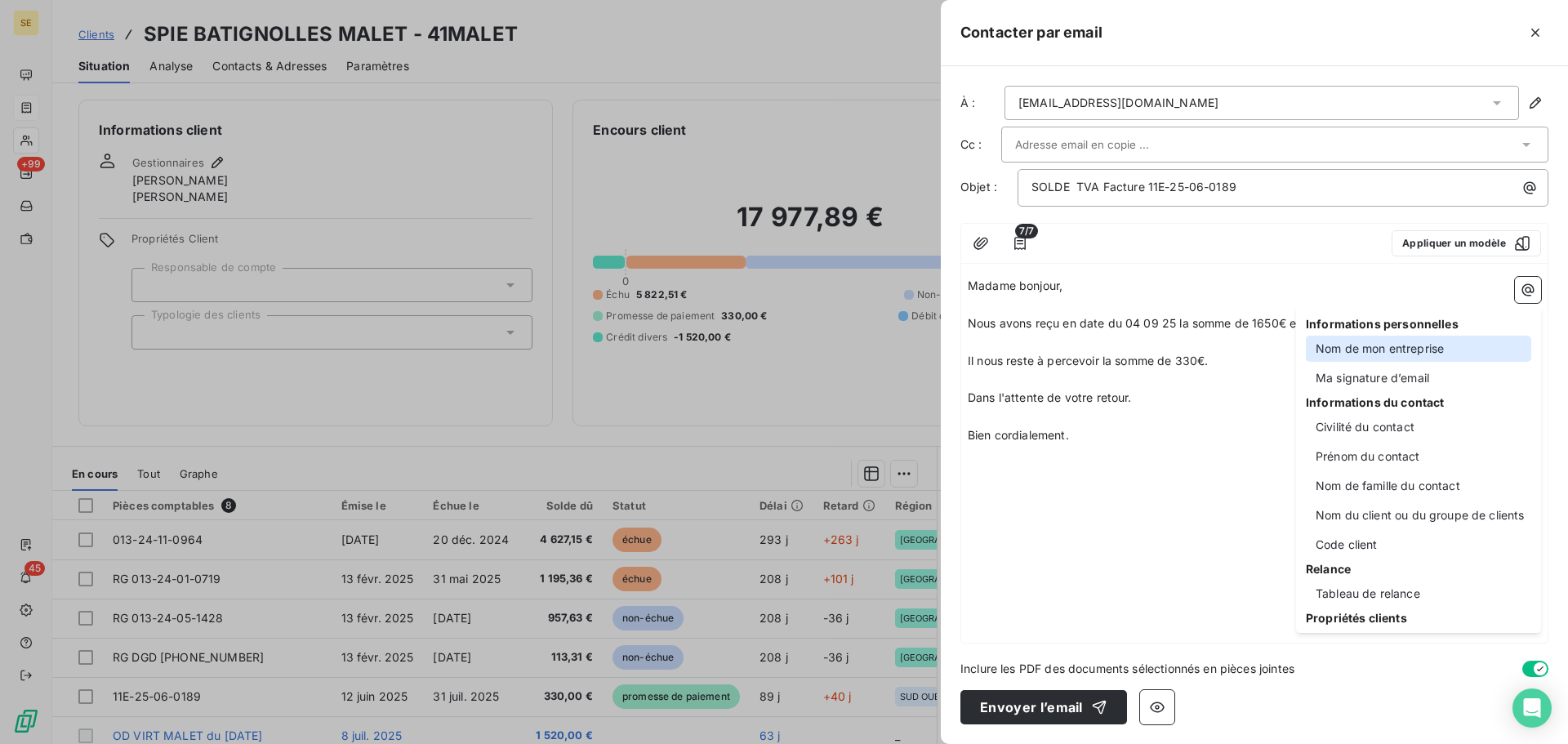
click at [1407, 354] on div "Nom de mon entreprise" at bounding box center [1418, 348] width 225 height 27
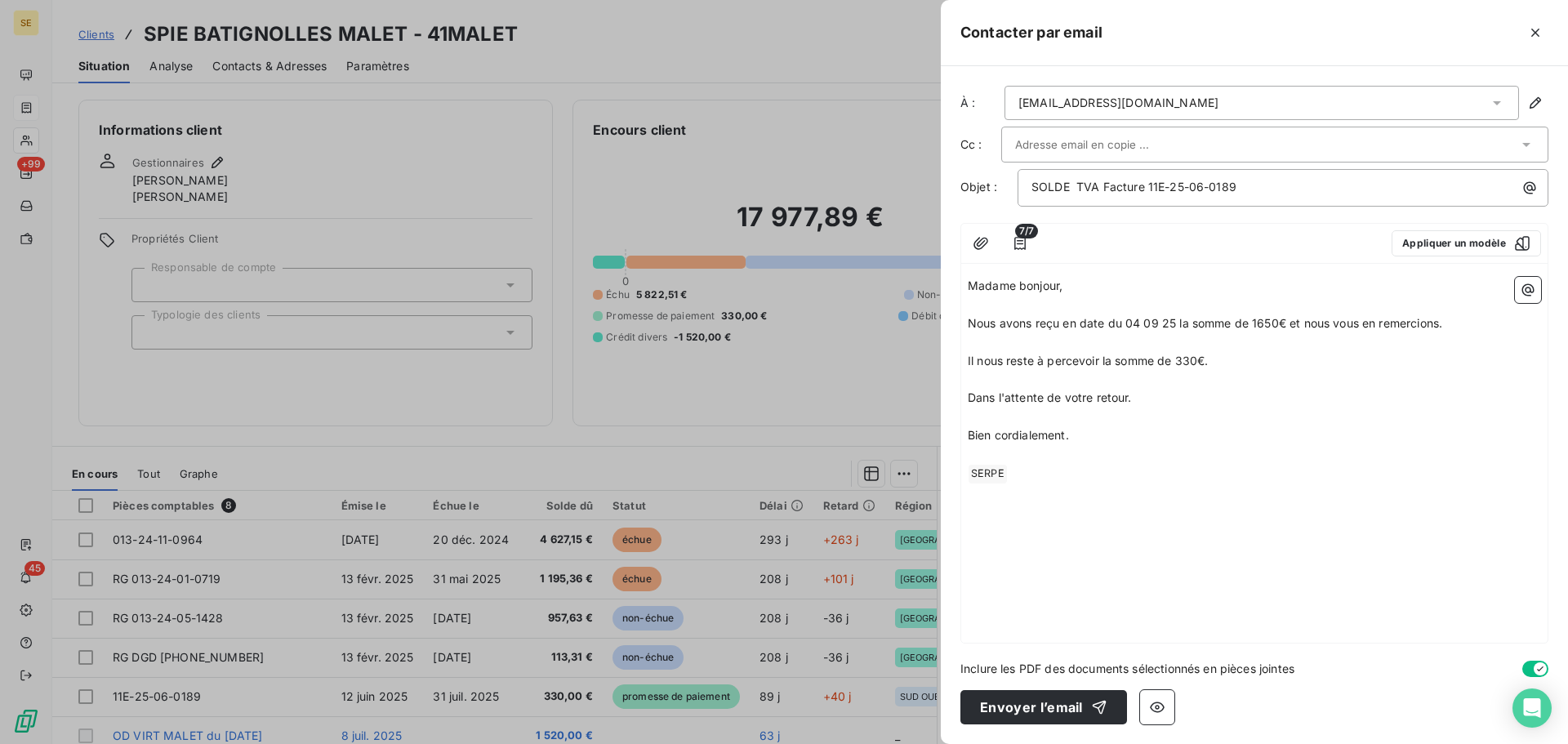
click at [1048, 481] on p "﻿ SERPE ﻿ ﻿" at bounding box center [1255, 473] width 574 height 20
click at [1533, 286] on icon "button" at bounding box center [1528, 289] width 16 height 16
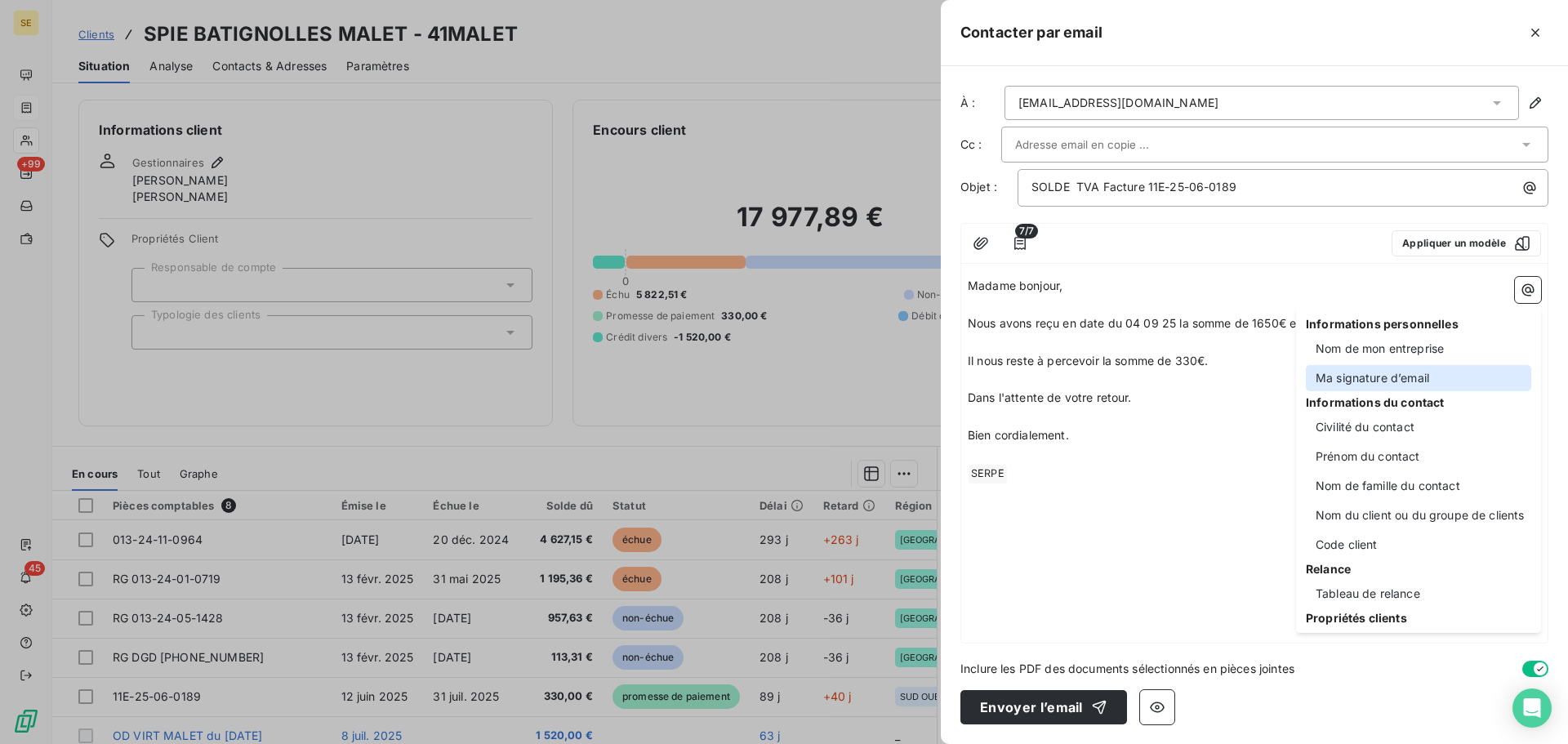
click at [1420, 371] on div "Ma signature d’email" at bounding box center [1418, 378] width 225 height 27
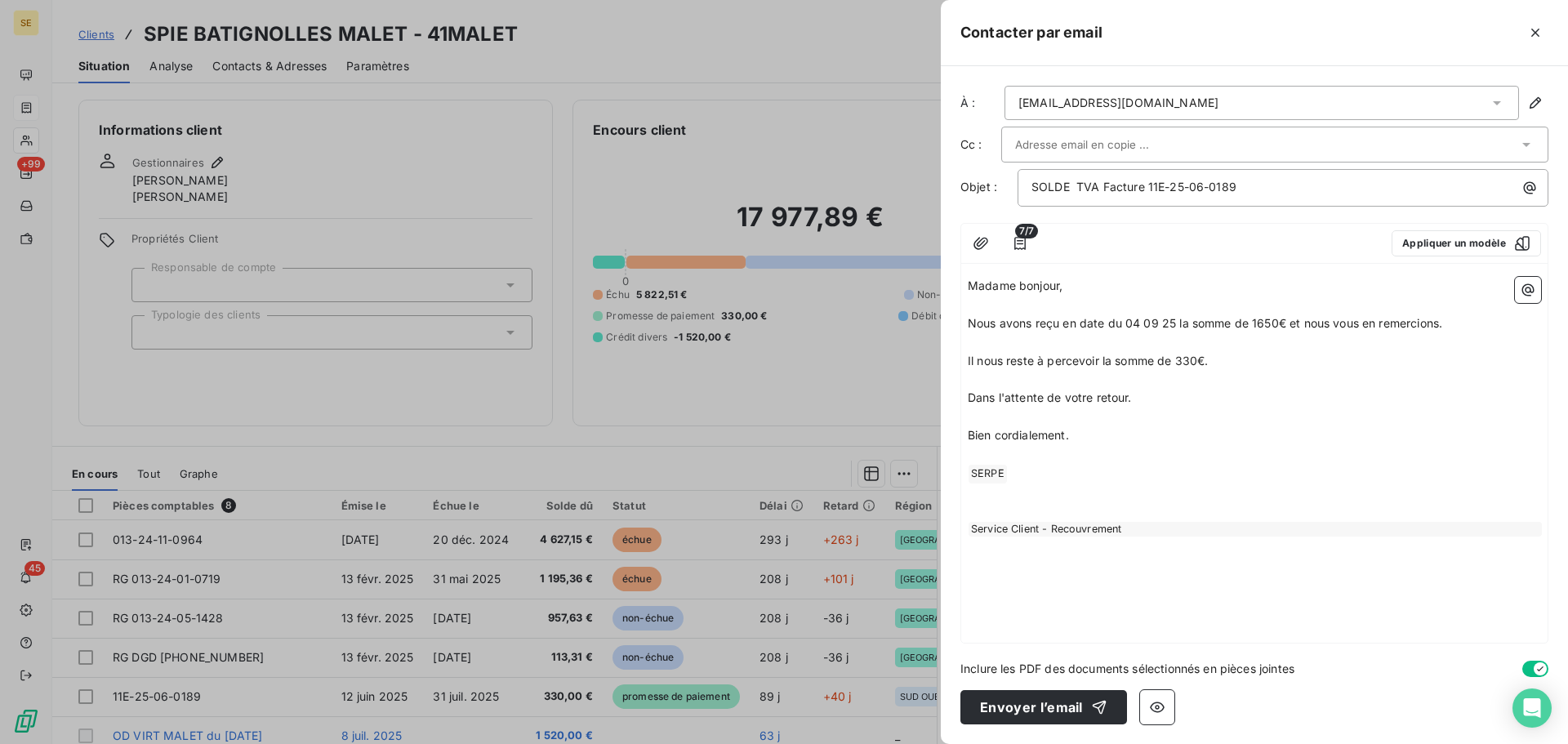
click at [1142, 537] on div "Service Client - Recouvrement" at bounding box center [1255, 528] width 574 height 15
click at [1136, 544] on p "﻿" at bounding box center [1255, 546] width 574 height 19
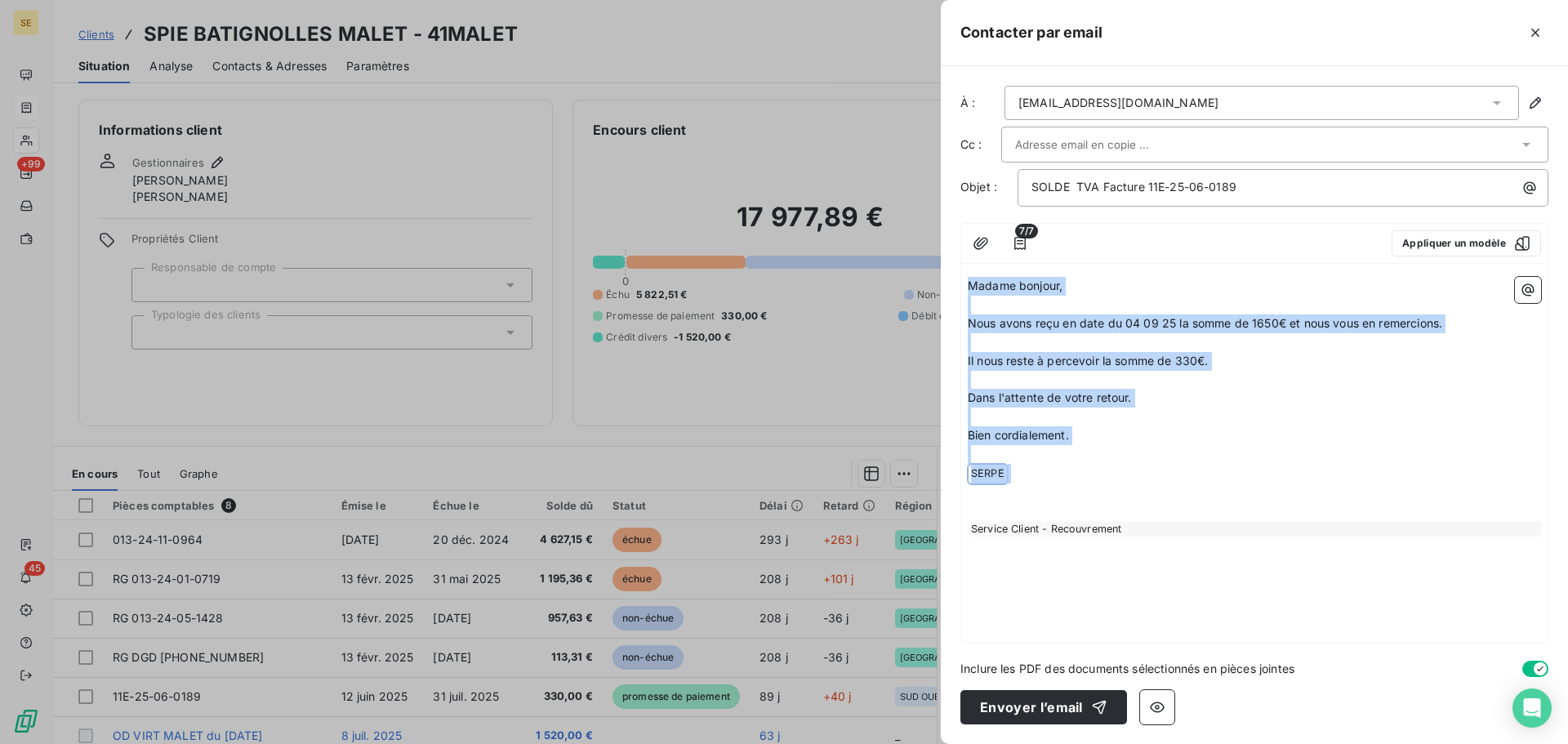
drag, startPoint x: 1036, startPoint y: 483, endPoint x: 958, endPoint y: 288, distance: 210.0
click at [958, 288] on div "À : [EMAIL_ADDRESS][DOMAIN_NAME] Cc : Objet : SOLDE TVA Facture 11E-25-06-0189 …" at bounding box center [1255, 405] width 627 height 678
copy div "[PERSON_NAME], ﻿ Nous avons reçu en date du 04 09 25 la somme de 1650€ et nous …"
click at [1535, 39] on icon "button" at bounding box center [1535, 33] width 16 height 16
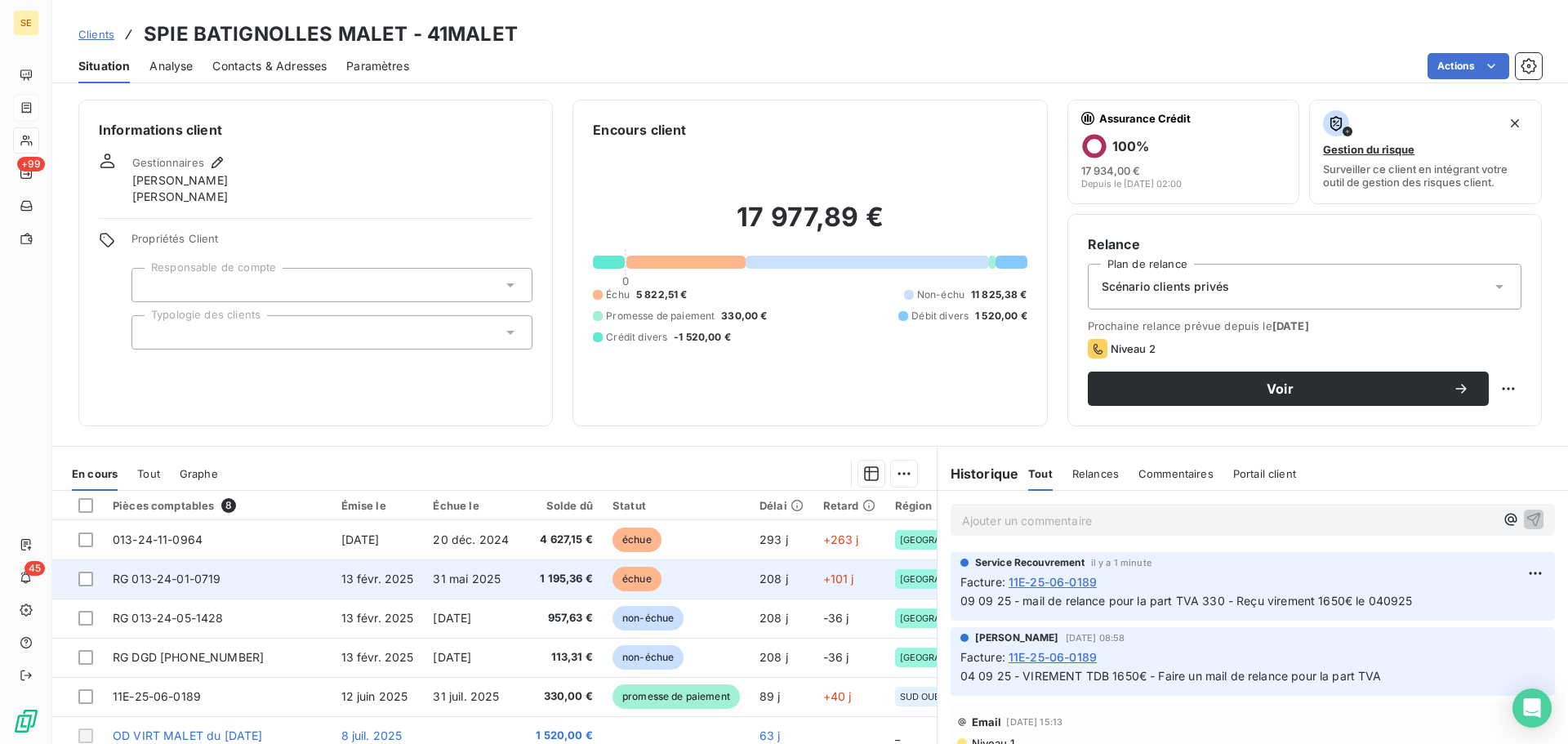
scroll to position [36, 0]
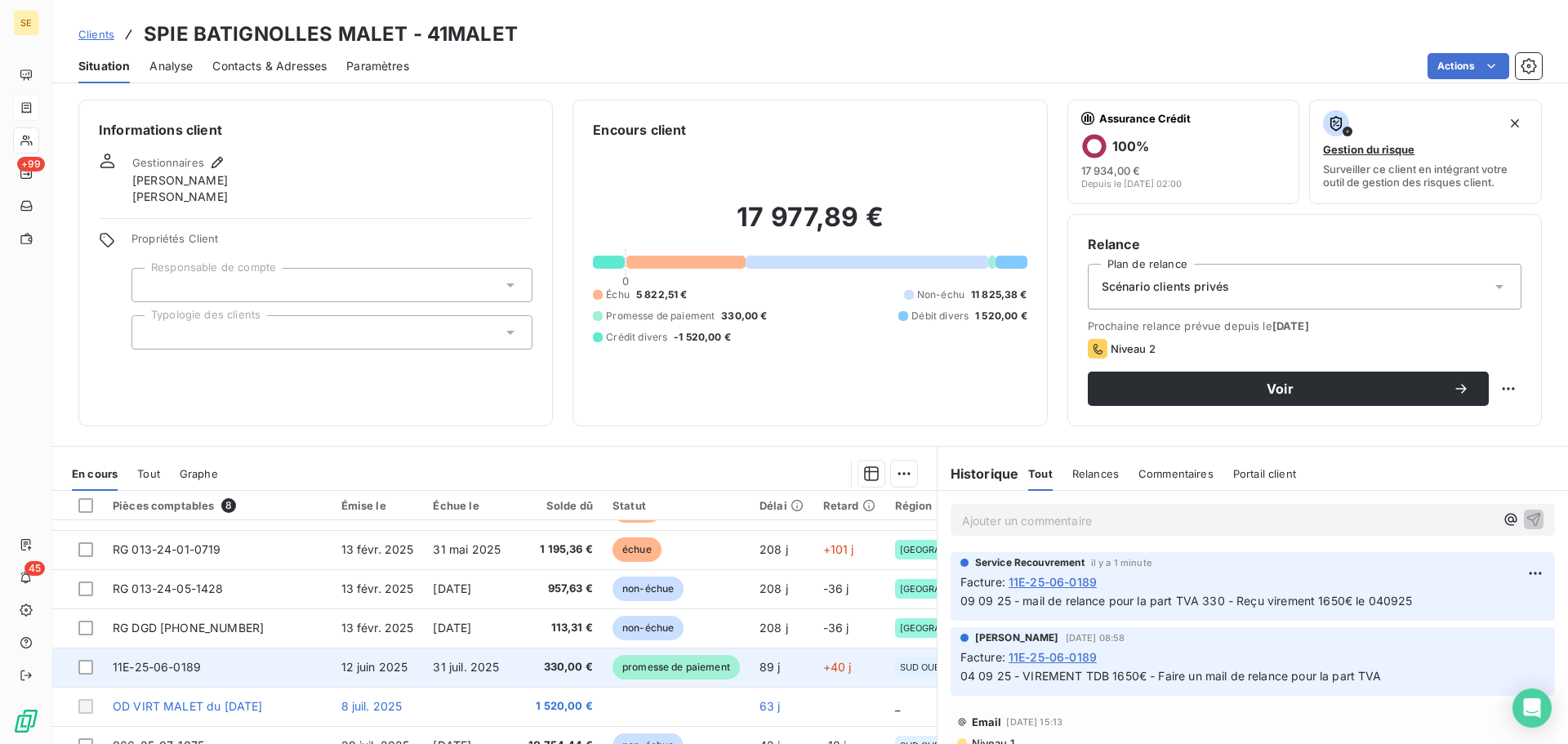
click at [414, 647] on td "12 juin 2025" at bounding box center [378, 667] width 92 height 39
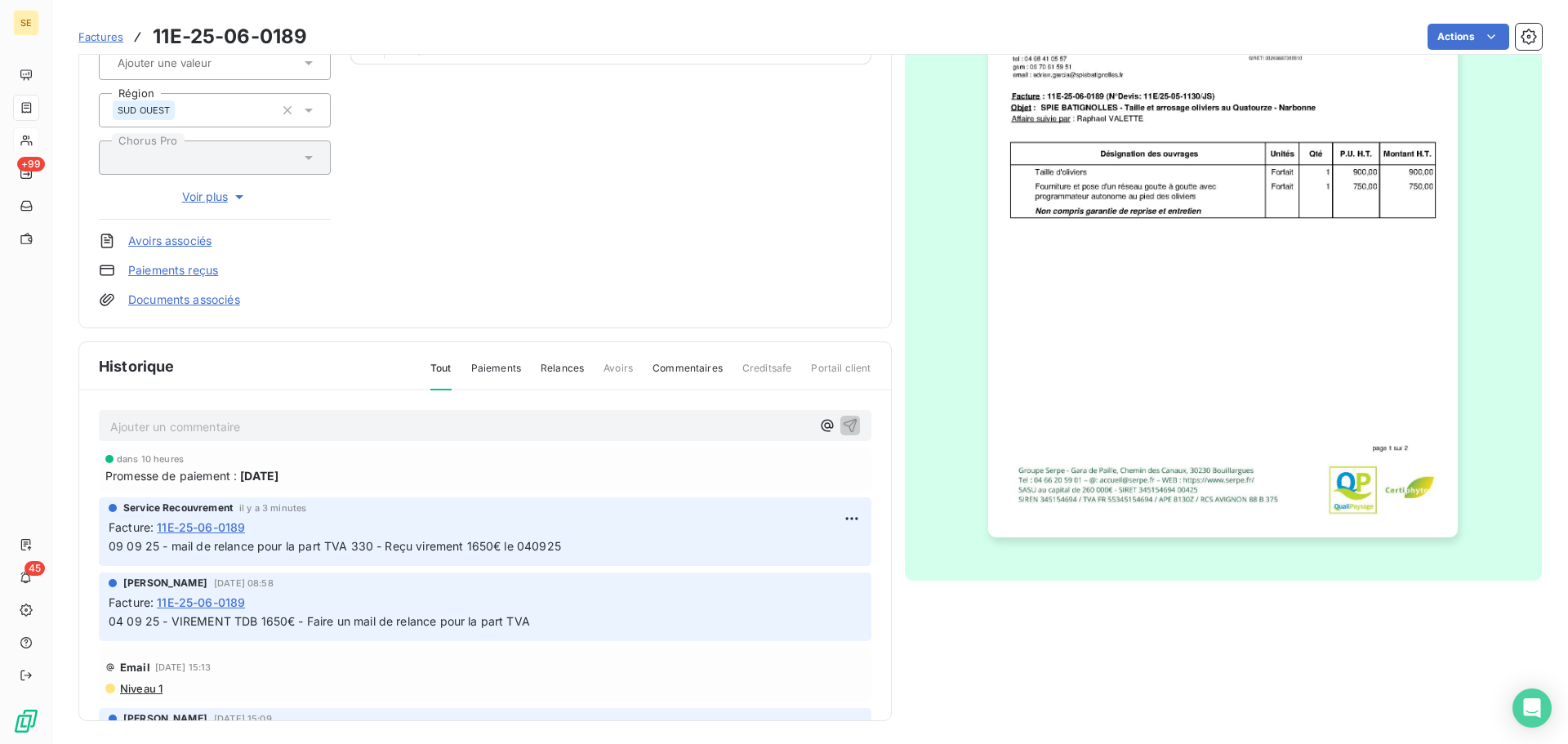
scroll to position [238, 0]
click at [843, 510] on html "SE +99 45 Factures 11E-25-06-0189 Actions SPIE BATIGNOLLES MALET 41MALET Montan…" at bounding box center [784, 372] width 1568 height 744
click at [31, 674] on html "SE +99 45 Factures 11E-25-06-0189 Actions SPIE BATIGNOLLES MALET 41MALET Montan…" at bounding box center [784, 372] width 1568 height 744
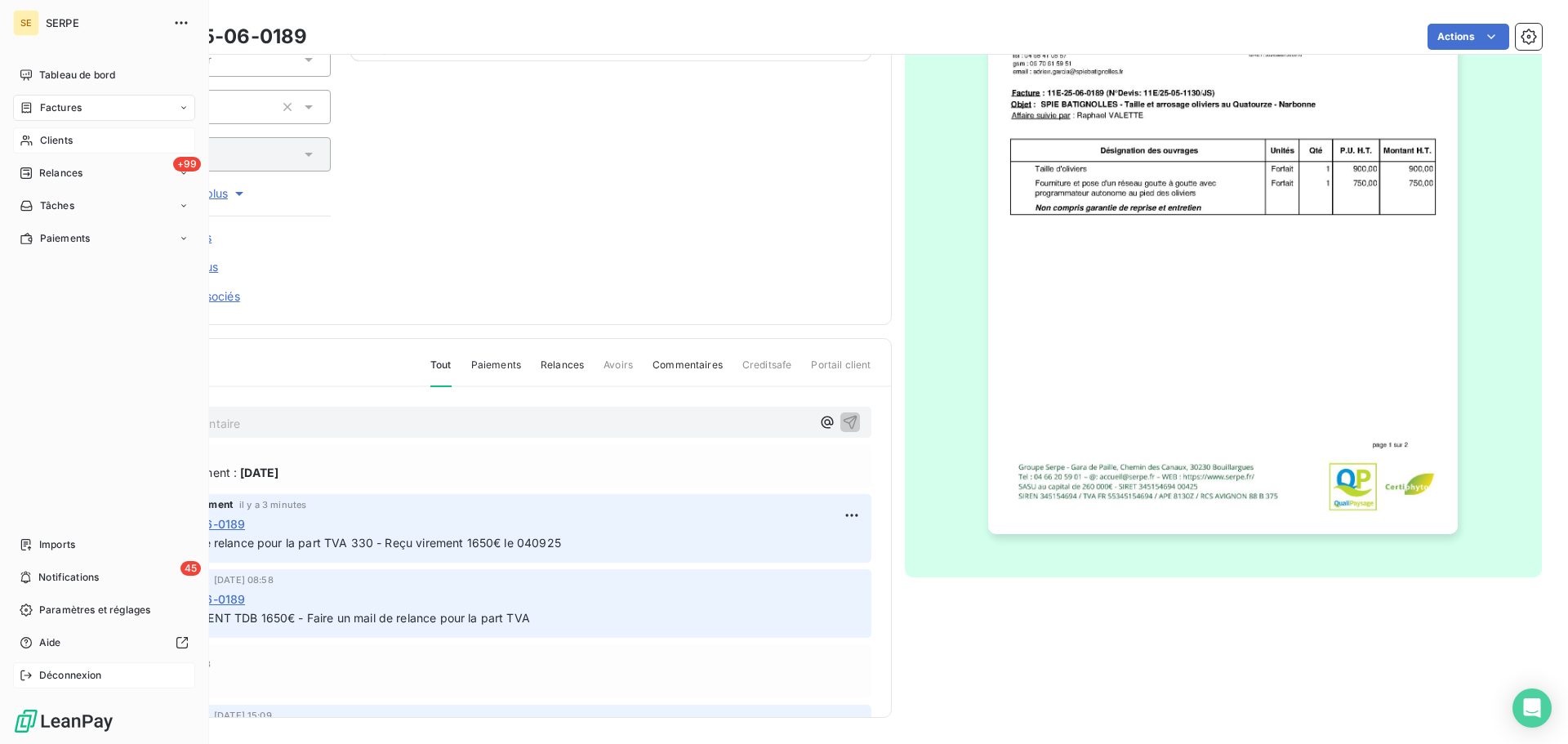
click at [35, 677] on div "Déconnexion" at bounding box center [104, 675] width 182 height 27
